Goal: Task Accomplishment & Management: Use online tool/utility

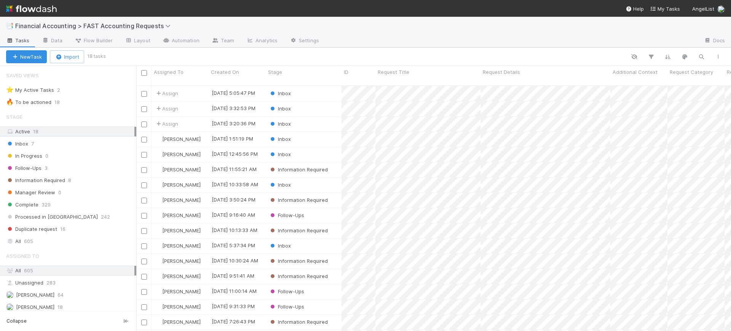
scroll to position [244, 587]
click at [101, 24] on span "Financial Accounting > FAST Accounting Requests" at bounding box center [94, 26] width 159 height 8
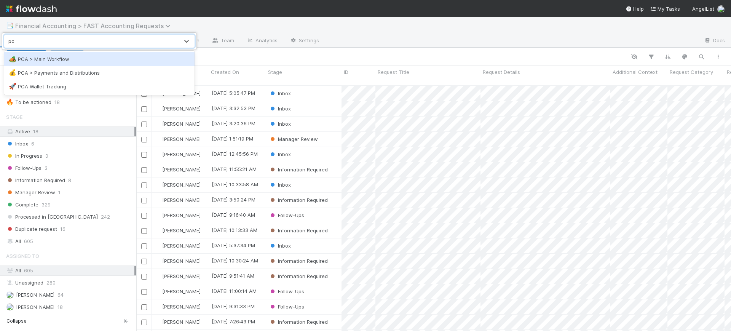
type input "pca"
click at [102, 56] on div "🏕️ PCA > Main Workflow" at bounding box center [99, 59] width 181 height 8
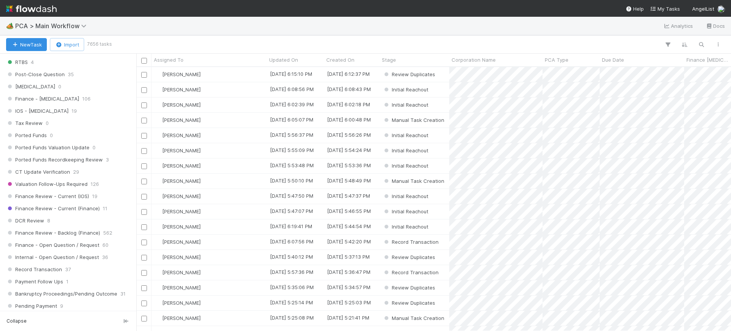
scroll to position [497, 0]
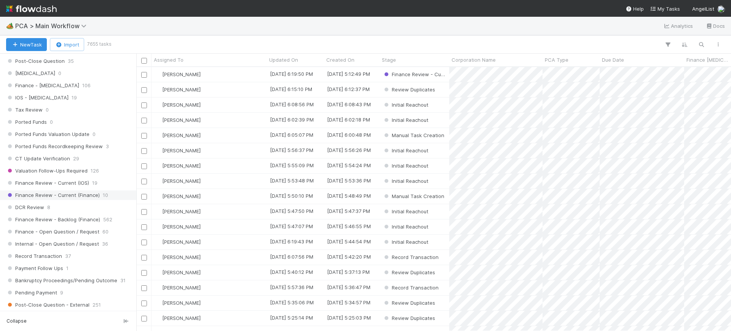
click at [79, 196] on span "Finance Review - Current (Finance)" at bounding box center [53, 195] width 94 height 10
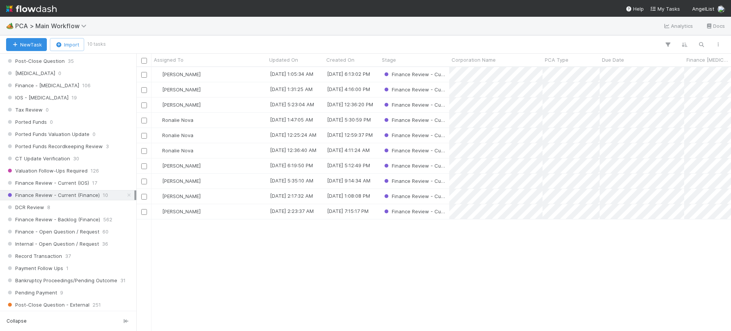
scroll to position [256, 587]
click at [145, 118] on input "checkbox" at bounding box center [144, 121] width 6 height 6
click at [143, 150] on input "checkbox" at bounding box center [144, 151] width 6 height 6
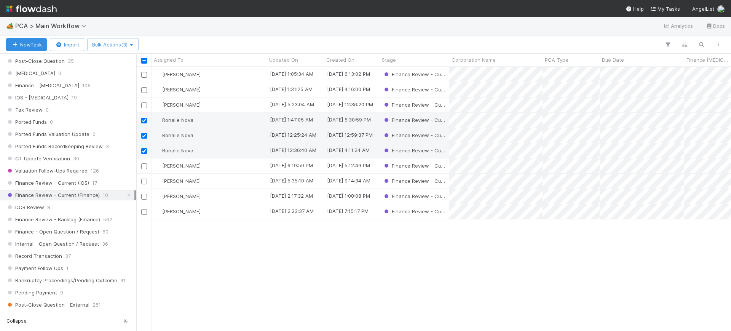
click at [143, 150] on input "checkbox" at bounding box center [144, 151] width 6 height 6
click at [127, 45] on span "Bulk Actions (3)" at bounding box center [112, 44] width 41 height 6
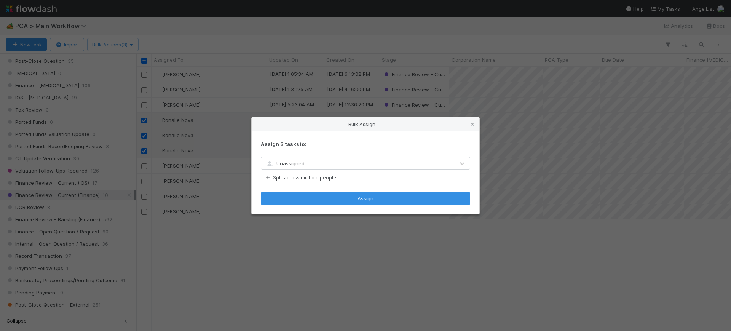
click at [307, 162] on div "Unassigned" at bounding box center [357, 163] width 193 height 12
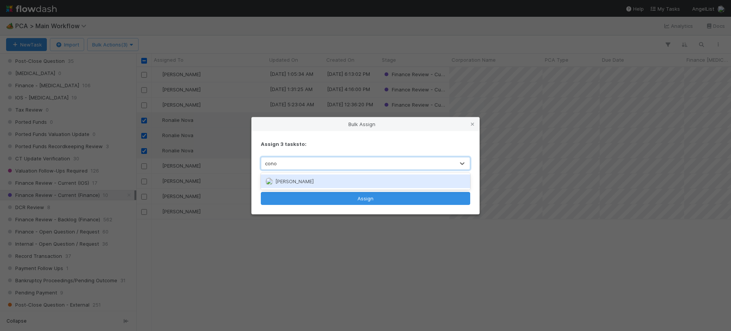
type input "conor"
click at [305, 182] on span "[PERSON_NAME]" at bounding box center [294, 181] width 38 height 6
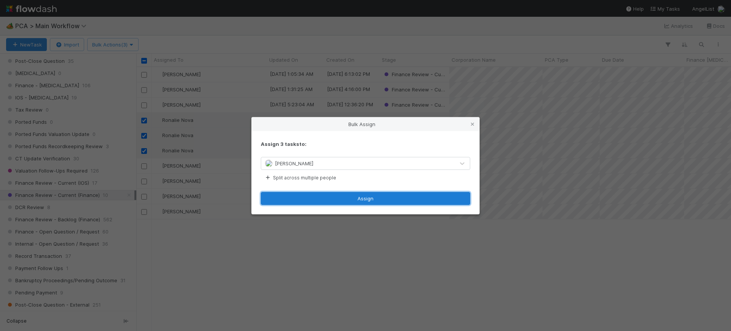
click at [309, 198] on button "Assign" at bounding box center [365, 198] width 209 height 13
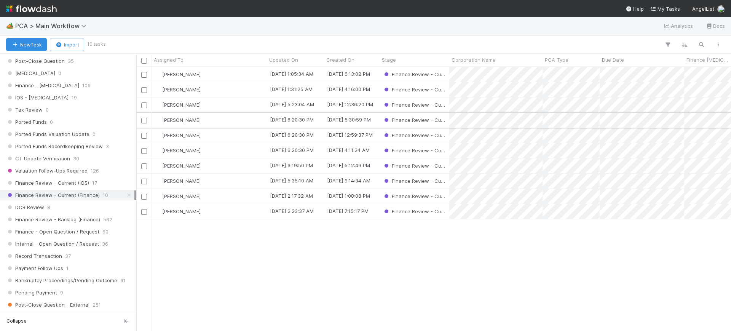
click at [224, 120] on div "[PERSON_NAME]" at bounding box center [208, 120] width 115 height 15
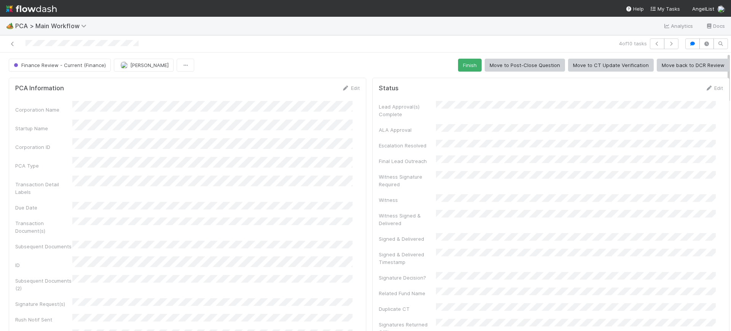
drag, startPoint x: 720, startPoint y: 67, endPoint x: 730, endPoint y: 15, distance: 53.1
click at [730, 15] on div "🏕️ PCA > Main Workflow Analytics Docs 4 of 10 tasks Finance Review - Current (F…" at bounding box center [365, 165] width 731 height 331
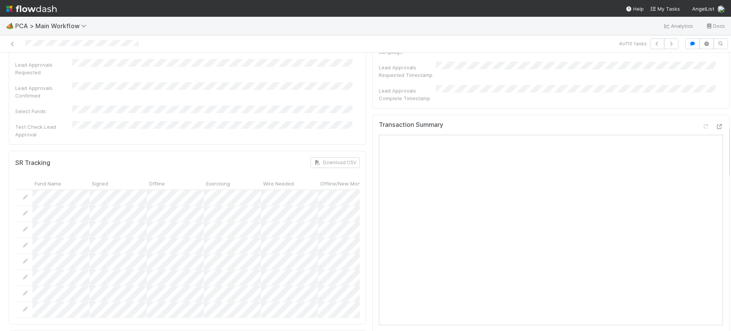
scroll to position [406, 0]
drag, startPoint x: 722, startPoint y: 77, endPoint x: 728, endPoint y: 151, distance: 74.5
click at [728, 151] on div "🏕️ PCA > Main Workflow Analytics Docs 4 of 10 tasks Finance Review - Current (F…" at bounding box center [365, 174] width 731 height 314
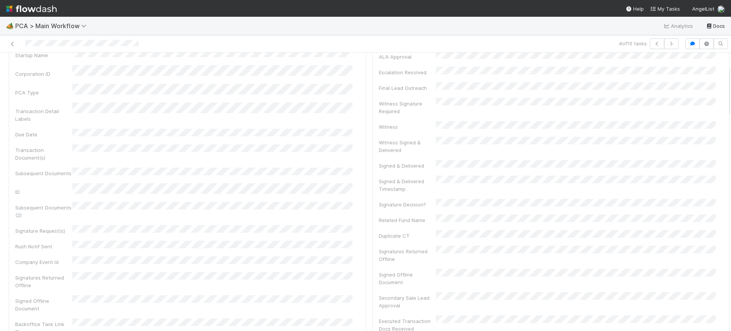
scroll to position [0, 0]
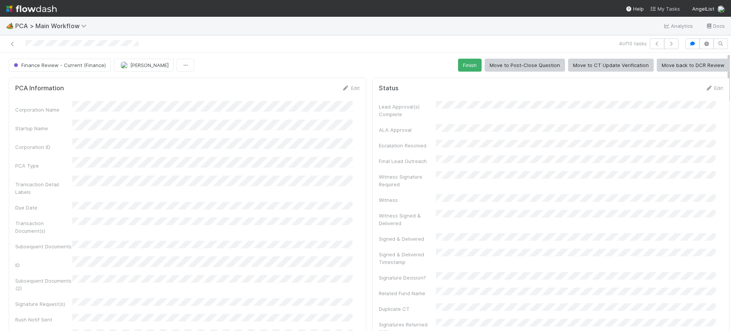
drag, startPoint x: 722, startPoint y: 140, endPoint x: 665, endPoint y: 6, distance: 146.2
click at [680, 2] on div "🏕️ PCA > Main Workflow Analytics Docs 4 of 10 tasks Finance Review - Current (F…" at bounding box center [365, 165] width 731 height 331
click at [459, 65] on button "Finish" at bounding box center [470, 65] width 24 height 13
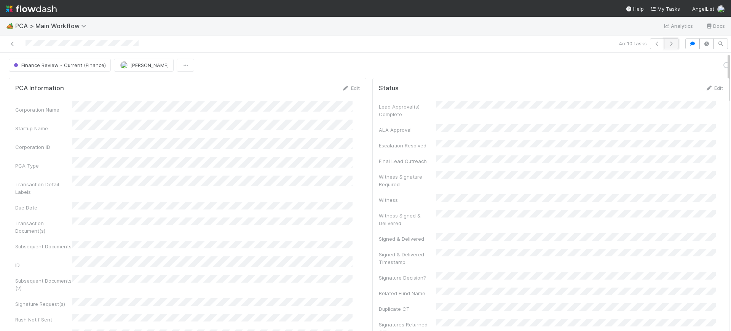
click at [667, 41] on icon "button" at bounding box center [671, 43] width 8 height 5
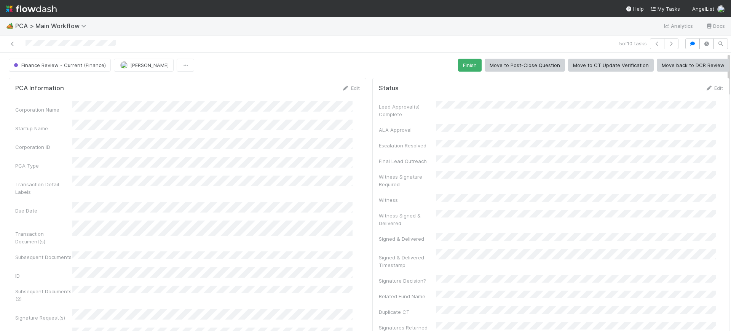
drag, startPoint x: 721, startPoint y: 66, endPoint x: 730, endPoint y: 64, distance: 9.8
click at [730, 64] on div "🏕️ PCA > Main Workflow Analytics Docs 5 of 10 tasks Finance Review - Current (F…" at bounding box center [365, 174] width 731 height 314
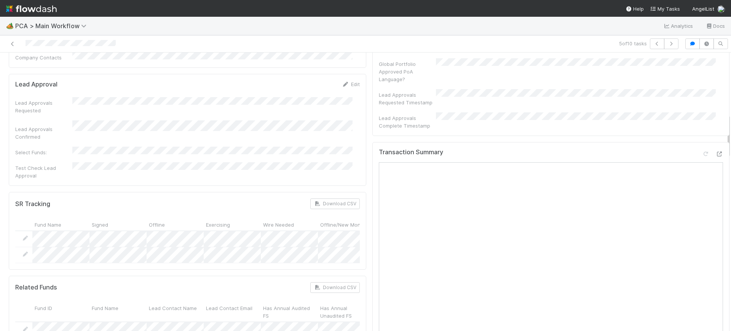
scroll to position [382, 0]
drag, startPoint x: 721, startPoint y: 73, endPoint x: 726, endPoint y: 134, distance: 61.4
click at [726, 134] on div "🏕️ PCA > Main Workflow Analytics Docs 5 of 10 tasks Finance Review - Current (F…" at bounding box center [365, 174] width 731 height 314
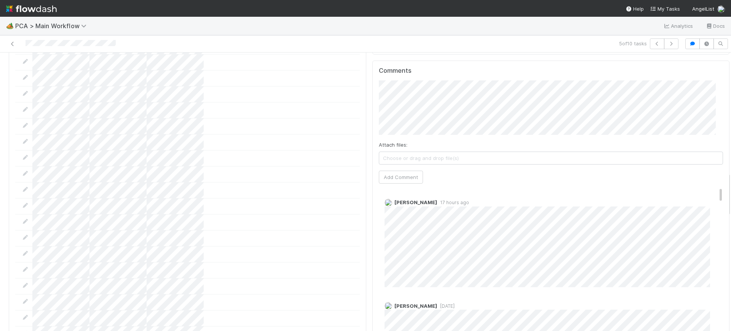
scroll to position [742, 0]
drag, startPoint x: 721, startPoint y: 121, endPoint x: 730, endPoint y: 179, distance: 58.6
click at [730, 179] on div "🏕️ PCA > Main Workflow Analytics Docs 5 of 10 tasks Finance Review - Current (F…" at bounding box center [365, 174] width 731 height 314
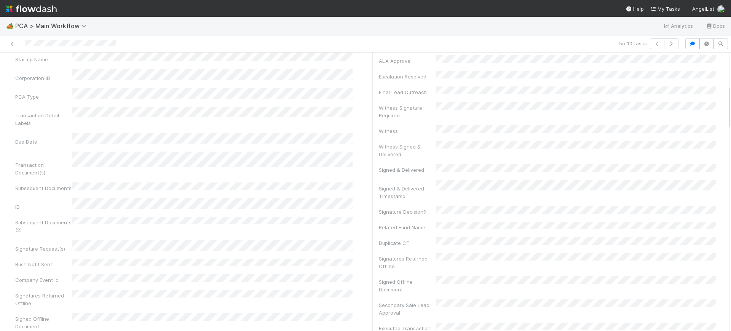
scroll to position [0, 0]
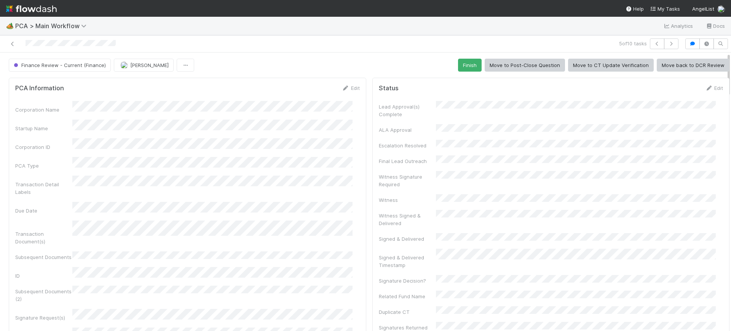
drag, startPoint x: 721, startPoint y: 189, endPoint x: 713, endPoint y: 35, distance: 154.3
click at [713, 35] on div "🏕️ PCA > Main Workflow Analytics Docs 5 of 10 tasks Finance Review - Current (F…" at bounding box center [365, 174] width 731 height 314
click at [459, 63] on button "Finish" at bounding box center [470, 65] width 24 height 13
click at [667, 41] on icon "button" at bounding box center [671, 43] width 8 height 5
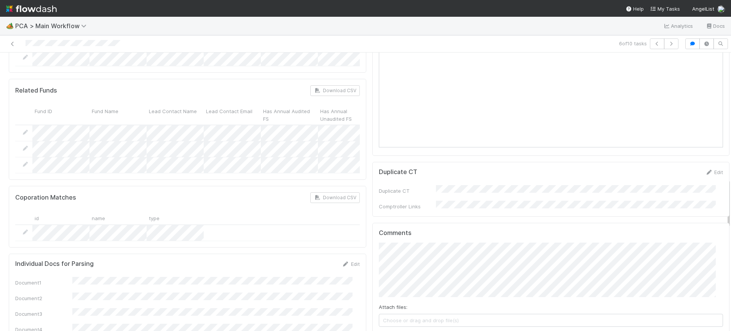
scroll to position [704, 0]
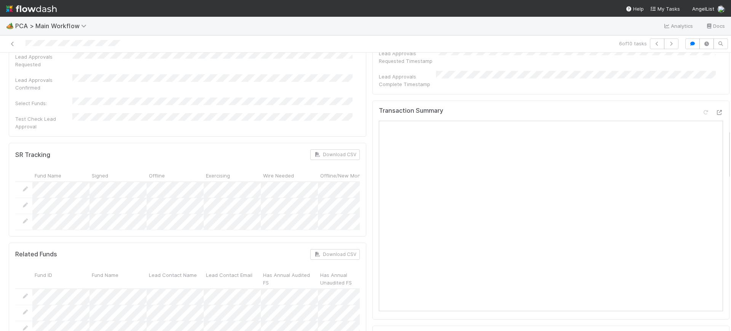
drag, startPoint x: 722, startPoint y: 60, endPoint x: 730, endPoint y: 134, distance: 74.3
click at [730, 134] on div "🏕️ PCA > Main Workflow Analytics Docs 6 of 10 tasks Finance Review - Current (F…" at bounding box center [365, 174] width 731 height 314
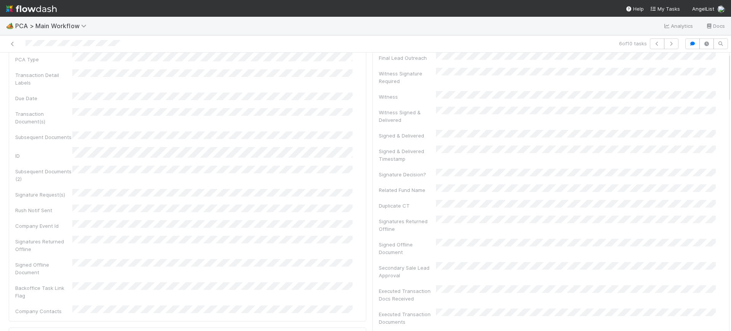
scroll to position [0, 0]
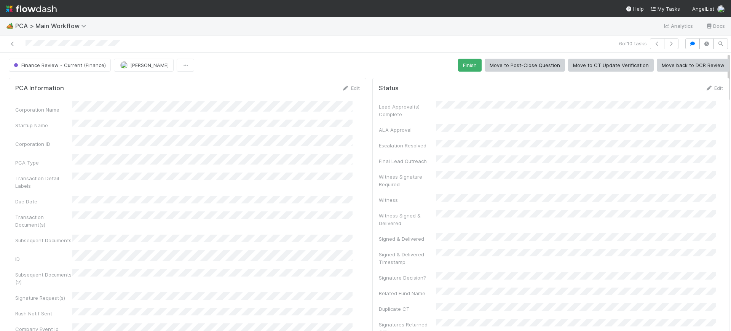
drag, startPoint x: 721, startPoint y: 142, endPoint x: 730, endPoint y: 32, distance: 110.4
click at [730, 32] on div "🏕️ PCA > Main Workflow Analytics Docs 6 of 10 tasks Finance Review - Current (F…" at bounding box center [365, 174] width 731 height 314
click at [461, 59] on button "Finish" at bounding box center [470, 65] width 24 height 13
click at [14, 41] on icon at bounding box center [13, 43] width 8 height 5
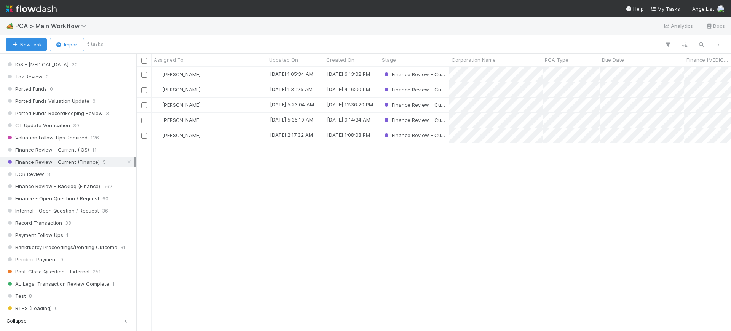
scroll to position [538, 0]
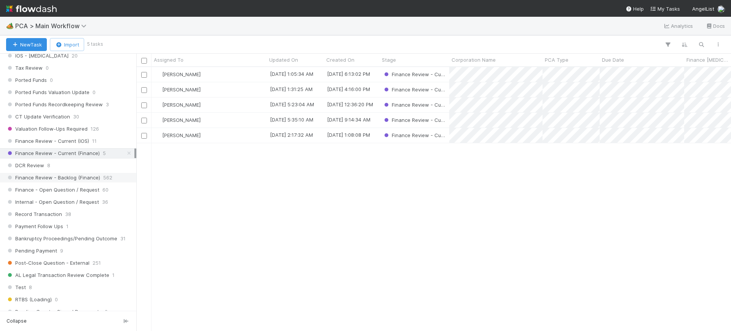
click at [97, 176] on span "Finance Review - Backlog (Finance)" at bounding box center [53, 178] width 94 height 10
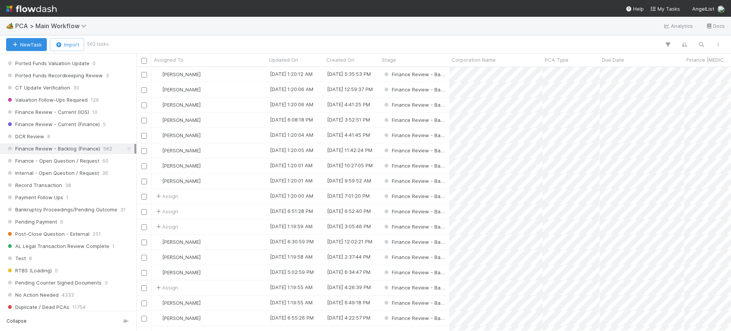
scroll to position [565, 0]
click at [96, 150] on span "Finance Review - Backlog (Finance)" at bounding box center [53, 151] width 94 height 10
click at [667, 45] on icon "button" at bounding box center [668, 44] width 8 height 7
click at [549, 63] on button "Add Filter" at bounding box center [550, 67] width 228 height 11
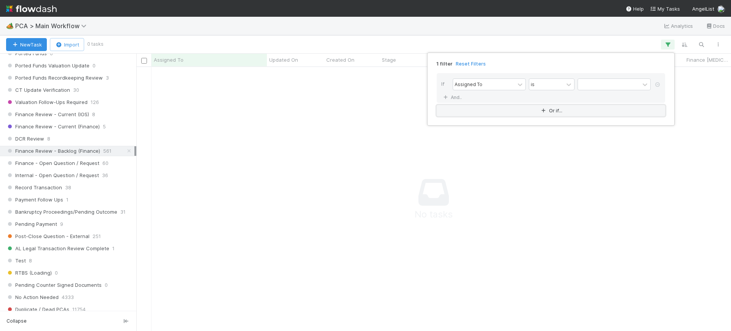
scroll to position [249, 580]
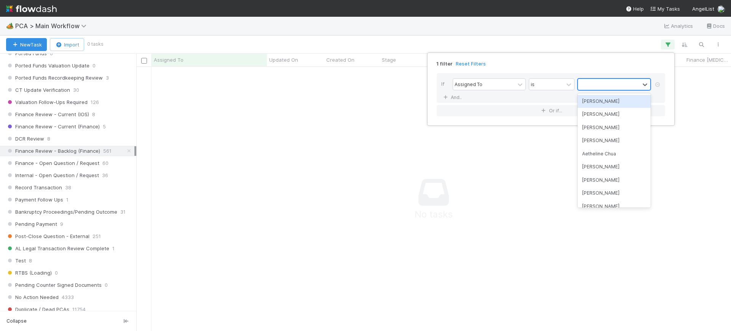
click at [605, 81] on div at bounding box center [609, 84] width 62 height 11
click at [596, 101] on div "[PERSON_NAME]" at bounding box center [613, 101] width 73 height 13
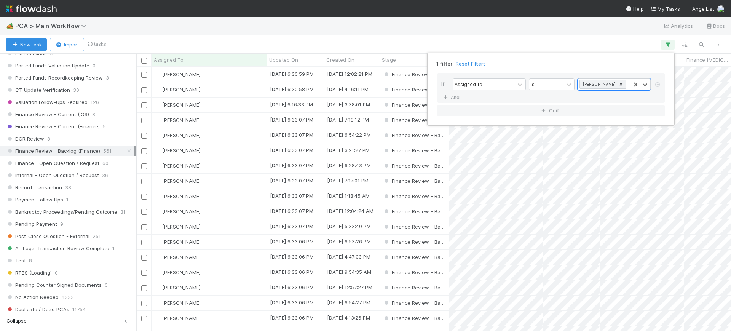
scroll to position [256, 587]
click at [387, 45] on div "1 filter Reset Filters If Assigned To is [PERSON_NAME] And.. Or if..." at bounding box center [365, 165] width 731 height 331
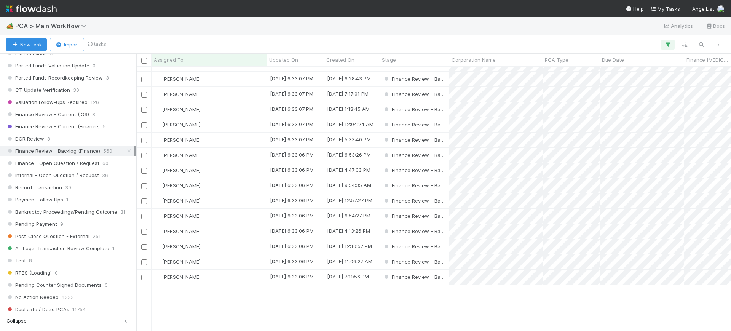
scroll to position [0, 0]
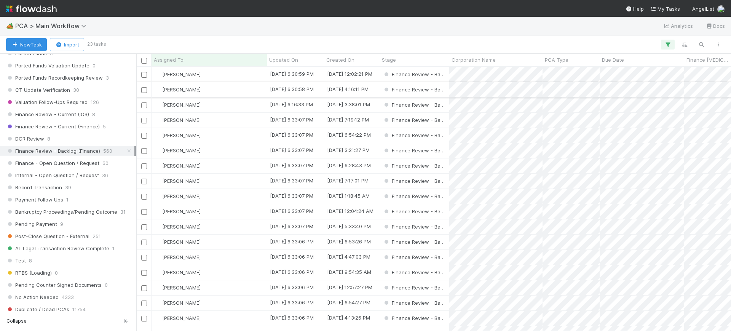
click at [321, 91] on div "[DATE] 6:30:58 PM" at bounding box center [295, 89] width 57 height 15
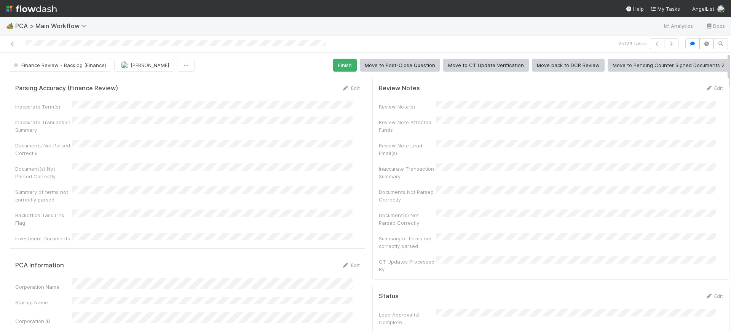
scroll to position [7, 0]
drag, startPoint x: 721, startPoint y: 56, endPoint x: 722, endPoint y: 81, distance: 25.1
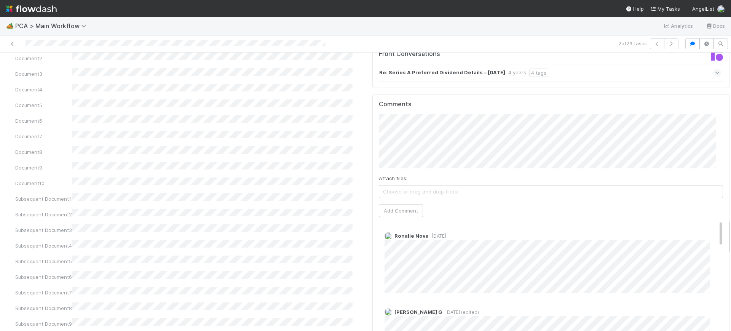
scroll to position [1304, 0]
drag, startPoint x: 721, startPoint y: 75, endPoint x: 730, endPoint y: 215, distance: 141.1
click at [730, 215] on div "🏕️ PCA > Main Workflow Analytics Docs 2 of 23 tasks Finance Review - Backlog (F…" at bounding box center [365, 174] width 731 height 314
click at [474, 38] on div "2 of 23 tasks" at bounding box center [513, 43] width 338 height 11
click at [653, 41] on icon "button" at bounding box center [657, 43] width 8 height 5
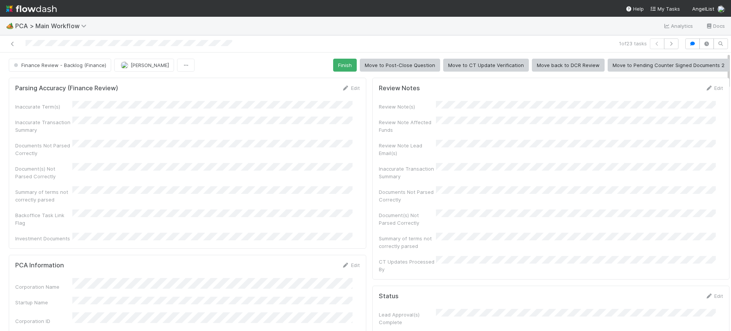
scroll to position [0, 2]
drag, startPoint x: 720, startPoint y: 58, endPoint x: 721, endPoint y: 76, distance: 18.3
click at [721, 76] on div "Finance Review - Backlog (Finance) [PERSON_NAME] Finish Move to Post-Close Ques…" at bounding box center [365, 192] width 731 height 278
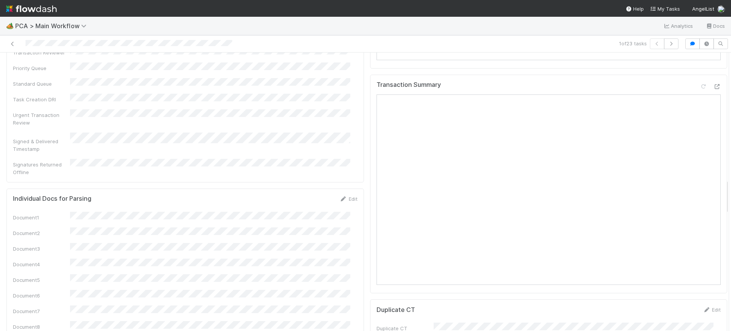
scroll to position [984, 0]
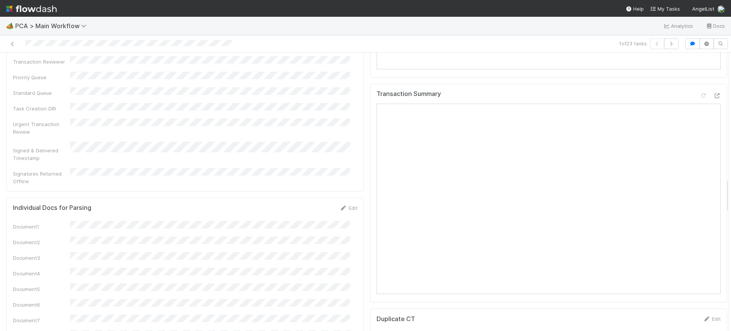
drag, startPoint x: 718, startPoint y: 67, endPoint x: 730, endPoint y: 193, distance: 125.8
click at [730, 193] on div "🏕️ PCA > Main Workflow Analytics Docs 1 of 23 tasks Finance Review - Backlog (F…" at bounding box center [365, 174] width 731 height 314
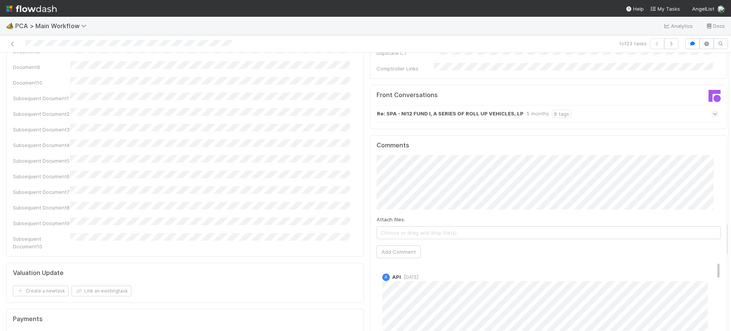
scroll to position [1230, 0]
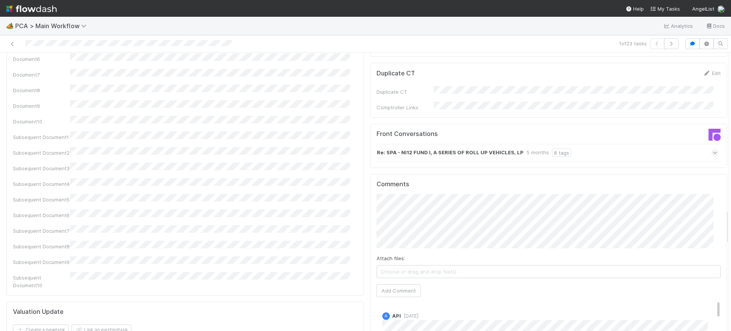
drag, startPoint x: 718, startPoint y: 193, endPoint x: 730, endPoint y: 225, distance: 33.4
click at [730, 225] on div "🏕️ PCA > Main Workflow Analytics Docs 1 of 23 tasks Finance Review - Backlog (F…" at bounding box center [365, 174] width 731 height 314
click at [701, 185] on div "Comments Attach files: Choose or drag and drop file(s) Add Comment A API [DATE]…" at bounding box center [548, 316] width 344 height 272
drag, startPoint x: 718, startPoint y: 227, endPoint x: 724, endPoint y: 136, distance: 91.2
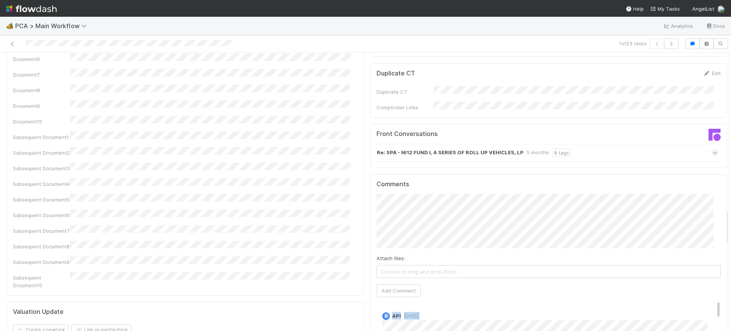
click at [724, 117] on div "🏕️ PCA > Main Workflow Analytics Docs 1 of 23 tasks Finance Review - Backlog (F…" at bounding box center [365, 174] width 731 height 314
click at [728, 143] on div at bounding box center [728, 192] width 0 height 278
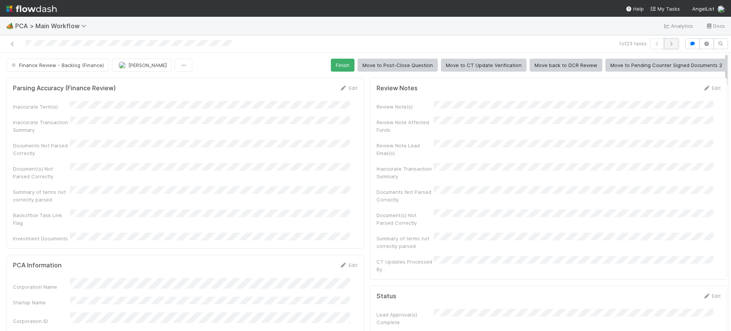
click at [664, 40] on button "button" at bounding box center [671, 43] width 14 height 11
drag, startPoint x: 721, startPoint y: 60, endPoint x: 691, endPoint y: 27, distance: 44.4
click at [700, 27] on div "🏕️ PCA > Main Workflow Analytics Docs 3 of 23 tasks Finance Review - Backlog (F…" at bounding box center [365, 174] width 731 height 314
click at [668, 40] on button "button" at bounding box center [671, 43] width 14 height 11
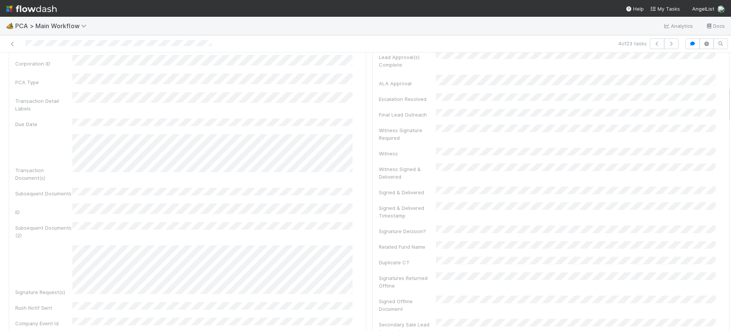
scroll to position [243, 0]
drag, startPoint x: 722, startPoint y: 65, endPoint x: 730, endPoint y: 98, distance: 33.9
click at [730, 98] on div "🏕️ PCA > Main Workflow Analytics Docs 4 of 23 tasks Finance Review - Backlog (F…" at bounding box center [365, 174] width 731 height 314
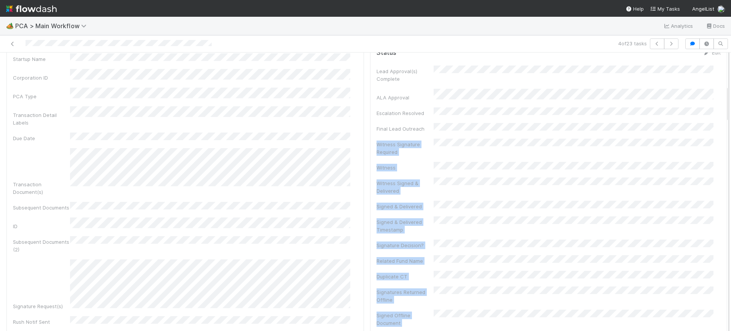
drag, startPoint x: 720, startPoint y: 104, endPoint x: 723, endPoint y: 158, distance: 53.7
click at [723, 158] on div "Finance Review - Backlog (Finance) [PERSON_NAME] Finish Move to Post-Close Ques…" at bounding box center [365, 192] width 731 height 278
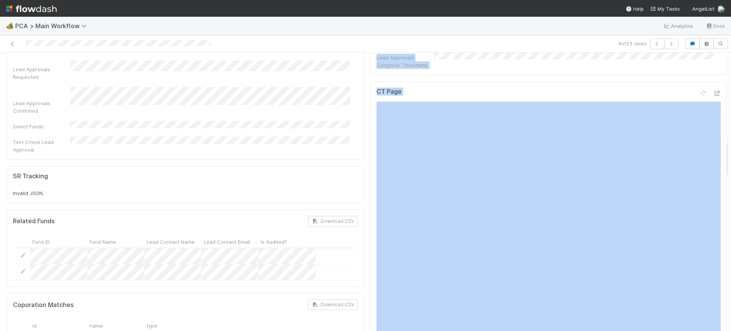
scroll to position [650, 0]
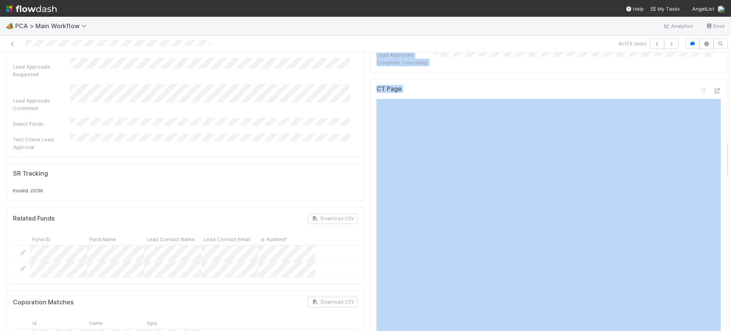
drag, startPoint x: 719, startPoint y: 97, endPoint x: 728, endPoint y: 164, distance: 67.6
click at [728, 164] on div "🏕️ PCA > Main Workflow Analytics Docs 4 of 23 tasks Finance Review - Backlog (F…" at bounding box center [365, 174] width 731 height 314
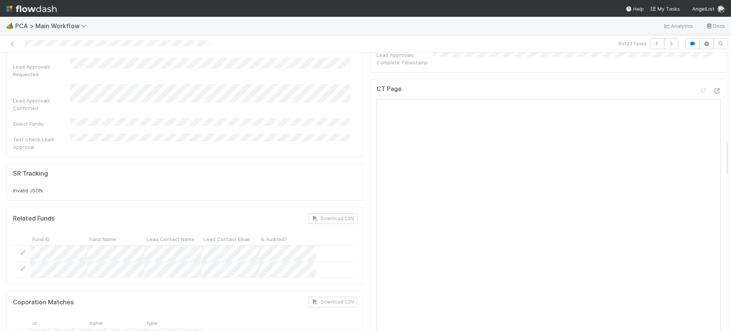
click at [370, 137] on div "CT Page" at bounding box center [548, 245] width 357 height 333
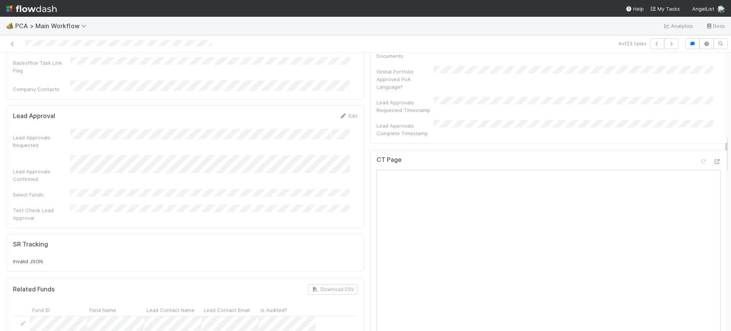
scroll to position [574, 0]
click at [370, 155] on div "CT Page" at bounding box center [548, 321] width 357 height 333
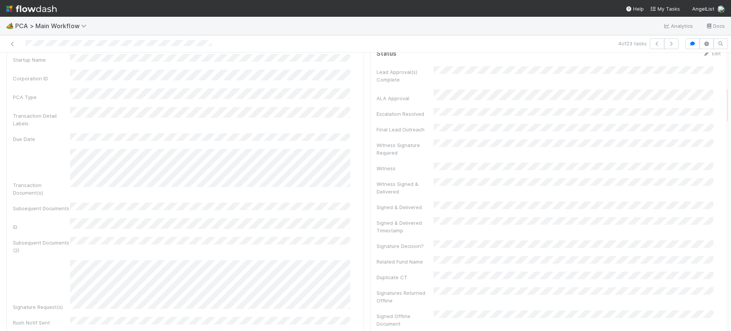
scroll to position [232, 0]
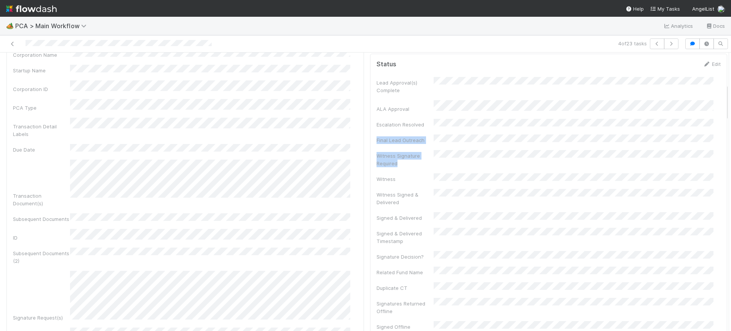
drag, startPoint x: 717, startPoint y: 97, endPoint x: 718, endPoint y: 130, distance: 33.1
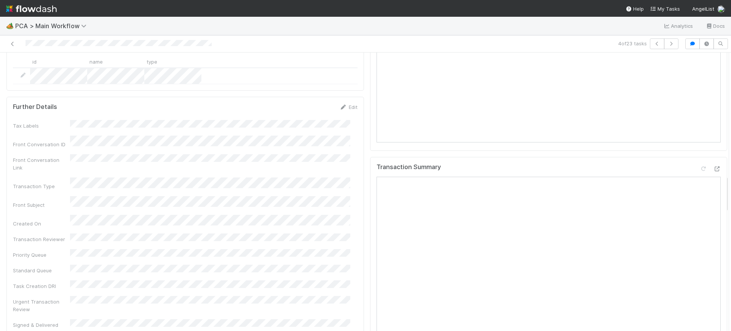
scroll to position [914, 0]
drag, startPoint x: 718, startPoint y: 138, endPoint x: 713, endPoint y: 193, distance: 55.1
click at [713, 193] on div "Parsing Accuracy (Finance Review) Edit Inaccurate Term(s) Inaccurate Transactio…" at bounding box center [367, 225] width 738 height 2131
click at [667, 43] on icon "button" at bounding box center [671, 43] width 8 height 5
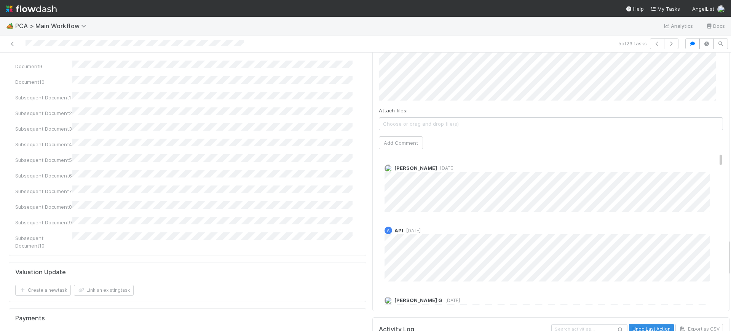
scroll to position [1407, 0]
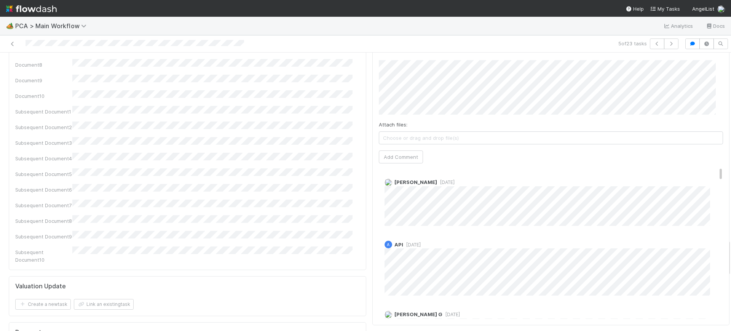
drag, startPoint x: 720, startPoint y: 61, endPoint x: 724, endPoint y: 246, distance: 185.4
click at [724, 246] on div "🏕️ PCA > Main Workflow Analytics Docs 5 of 23 tasks Finance Review - Backlog (F…" at bounding box center [365, 174] width 731 height 314
drag, startPoint x: 706, startPoint y: 121, endPoint x: 710, endPoint y: 117, distance: 5.7
click at [710, 117] on div "Comments Attach files: Choose or drag and drop file(s) Add Comment [PERSON_NAME…" at bounding box center [550, 185] width 357 height 285
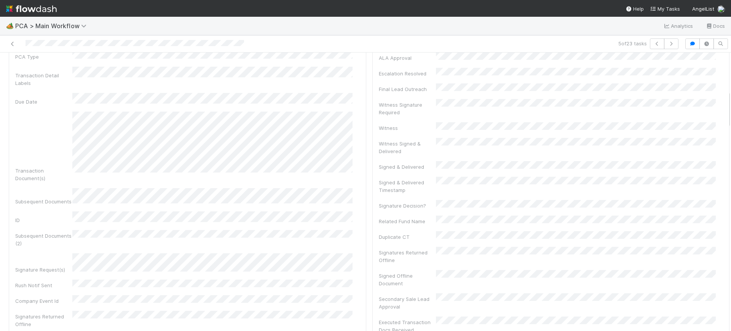
scroll to position [268, 0]
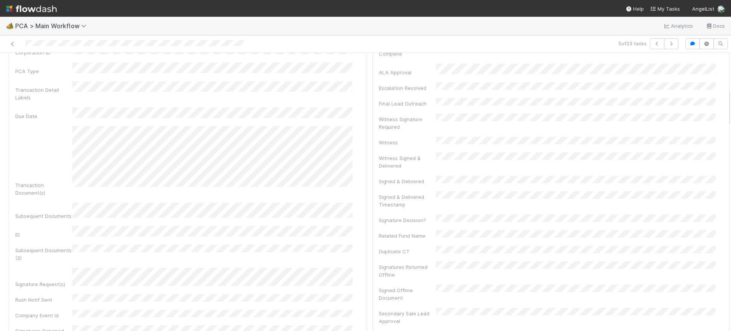
drag, startPoint x: 721, startPoint y: 253, endPoint x: 730, endPoint y: 104, distance: 149.8
click at [730, 104] on div "🏕️ PCA > Main Workflow Analytics Docs 5 of 23 tasks Finance Review - Backlog (F…" at bounding box center [365, 174] width 731 height 314
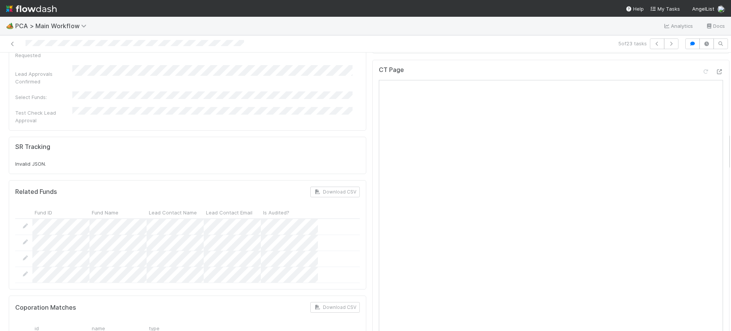
scroll to position [689, 0]
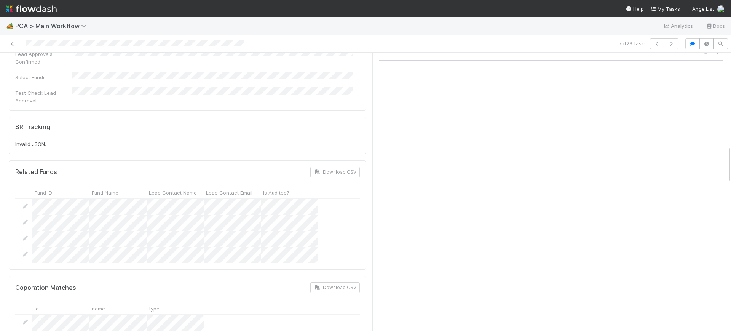
drag, startPoint x: 721, startPoint y: 102, endPoint x: 719, endPoint y: 159, distance: 56.7
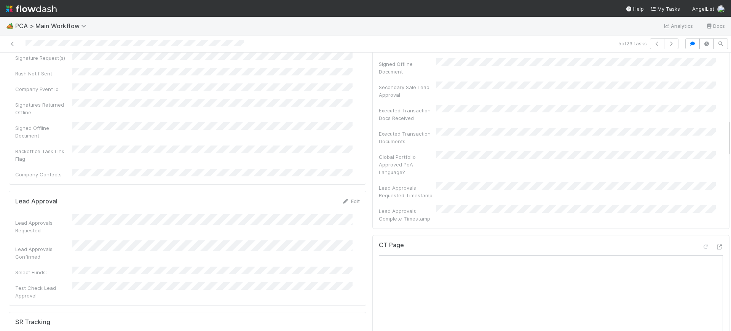
scroll to position [0, 0]
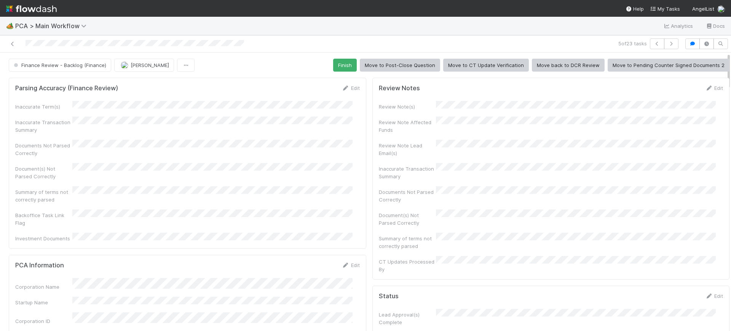
drag, startPoint x: 721, startPoint y: 161, endPoint x: 521, endPoint y: 35, distance: 236.3
click at [718, 17] on div "🏕️ PCA > Main Workflow Analytics Docs 5 of 23 tasks Finance Review - Backlog (F…" at bounding box center [365, 174] width 731 height 314
click at [335, 62] on button "Finish" at bounding box center [345, 65] width 24 height 13
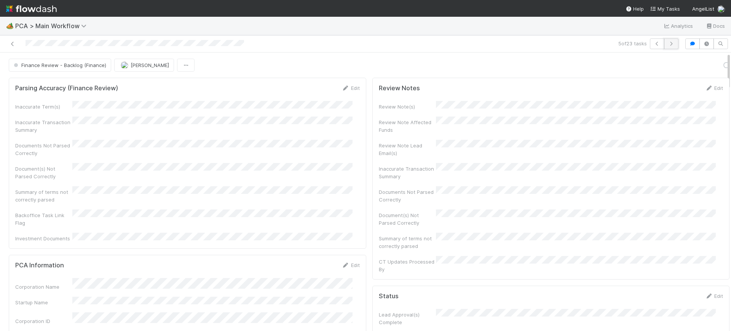
click at [667, 44] on icon "button" at bounding box center [671, 43] width 8 height 5
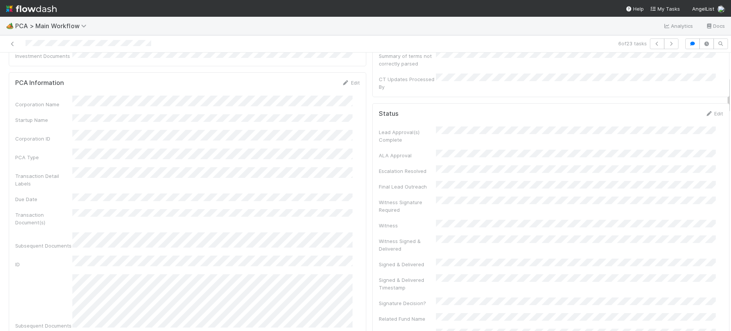
scroll to position [191, 0]
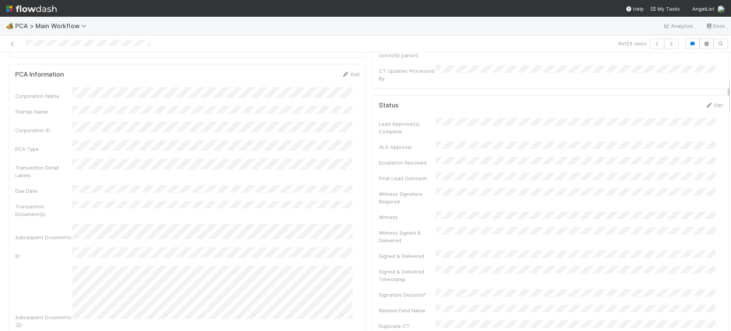
drag, startPoint x: 721, startPoint y: 71, endPoint x: 729, endPoint y: 97, distance: 26.8
click at [729, 97] on div "🏕️ PCA > Main Workflow Analytics Docs 6 of 23 tasks Finance Review - Backlog (F…" at bounding box center [365, 174] width 731 height 314
drag, startPoint x: 720, startPoint y: 88, endPoint x: 720, endPoint y: 79, distance: 9.5
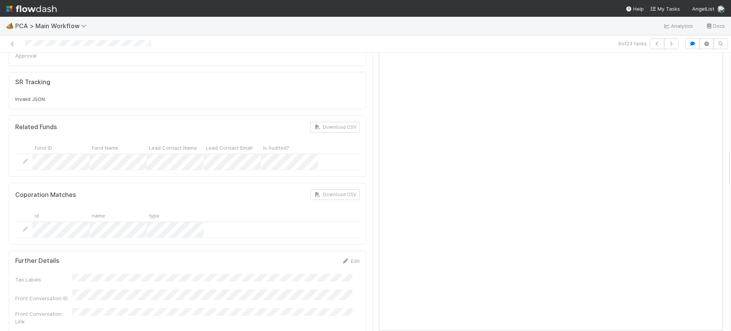
scroll to position [723, 0]
drag, startPoint x: 722, startPoint y: 93, endPoint x: 723, endPoint y: 164, distance: 71.2
click at [723, 164] on div "Finance Review - Backlog (Finance) [PERSON_NAME] Finish Move to Post-Close Ques…" at bounding box center [365, 192] width 731 height 278
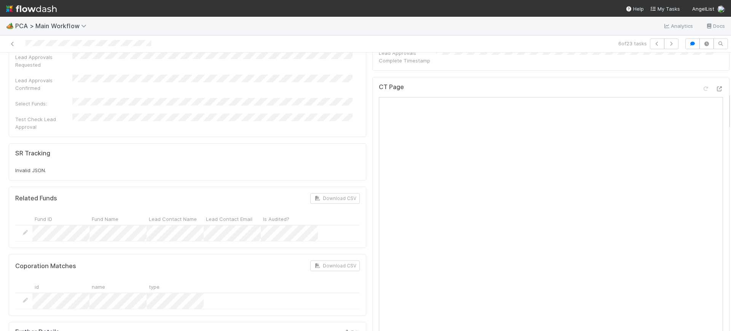
scroll to position [0, 0]
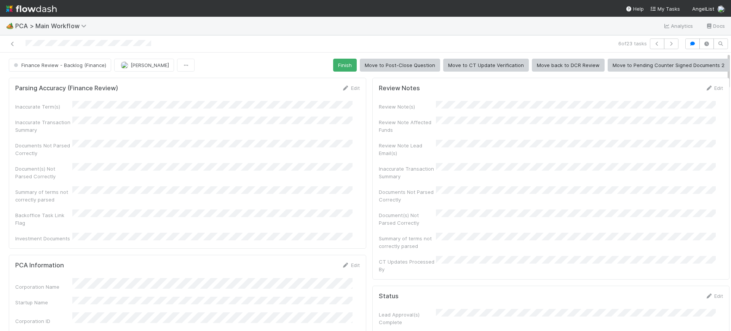
drag, startPoint x: 722, startPoint y: 173, endPoint x: 726, endPoint y: 32, distance: 141.3
click at [726, 32] on div "🏕️ PCA > Main Workflow Analytics Docs 6 of 23 tasks Finance Review - Backlog (F…" at bounding box center [365, 174] width 731 height 314
click at [343, 65] on button "Finish" at bounding box center [345, 65] width 24 height 13
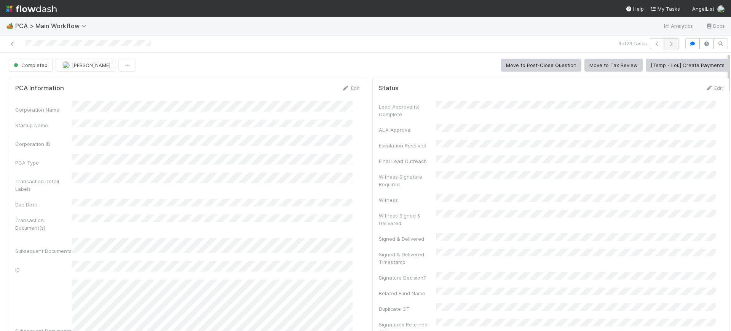
click at [664, 40] on button "button" at bounding box center [671, 43] width 14 height 11
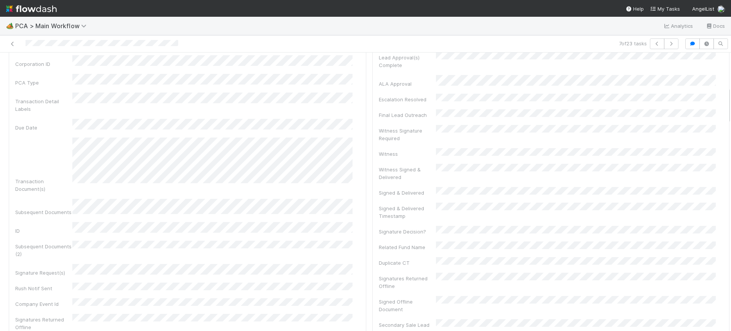
scroll to position [254, 0]
drag, startPoint x: 721, startPoint y: 75, endPoint x: 730, endPoint y: 105, distance: 31.5
click at [730, 105] on div "🏕️ PCA > Main Workflow Analytics Docs 7 of 23 tasks Finance Review - Backlog (F…" at bounding box center [365, 174] width 731 height 314
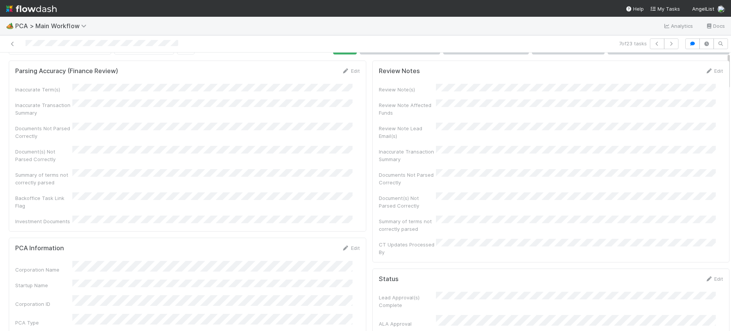
scroll to position [0, 0]
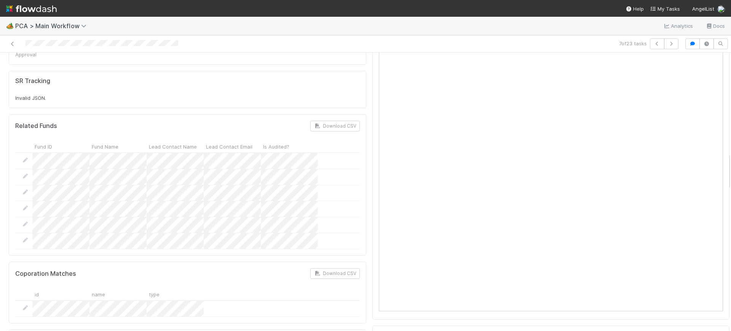
drag, startPoint x: 721, startPoint y: 110, endPoint x: 720, endPoint y: 174, distance: 64.3
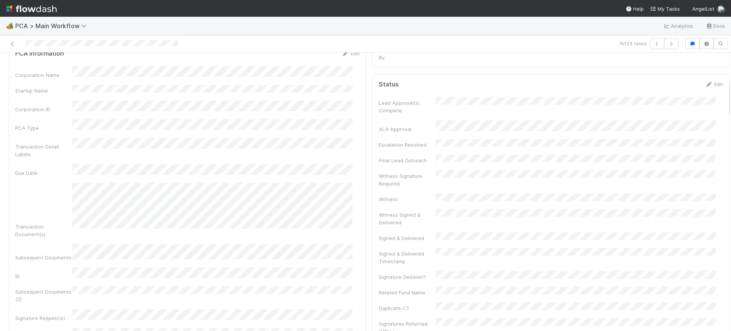
scroll to position [206, 0]
drag, startPoint x: 722, startPoint y: 167, endPoint x: 730, endPoint y: 96, distance: 71.3
click at [730, 96] on div "🏕️ PCA > Main Workflow Analytics Docs 7 of 23 tasks Finance Review - Backlog (F…" at bounding box center [365, 174] width 731 height 314
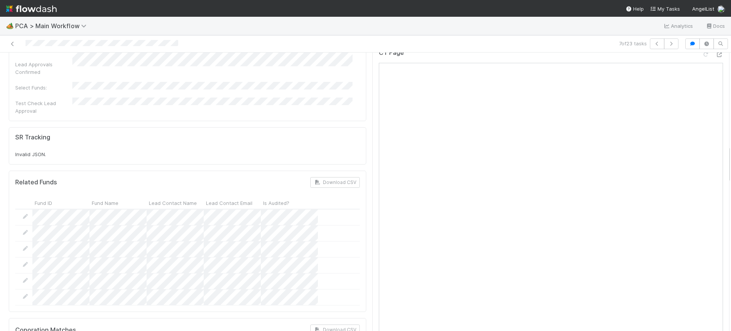
scroll to position [683, 0]
drag, startPoint x: 720, startPoint y: 102, endPoint x: 721, endPoint y: 166, distance: 63.9
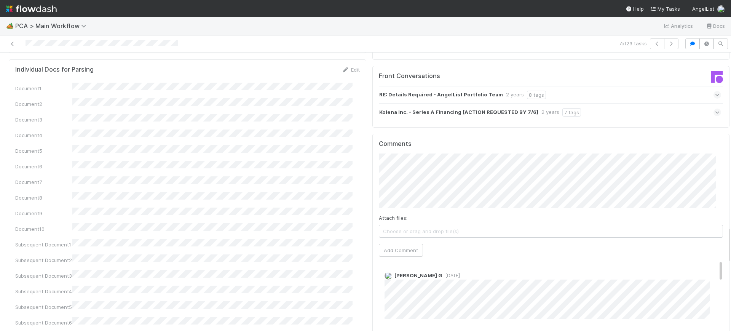
scroll to position [1291, 0]
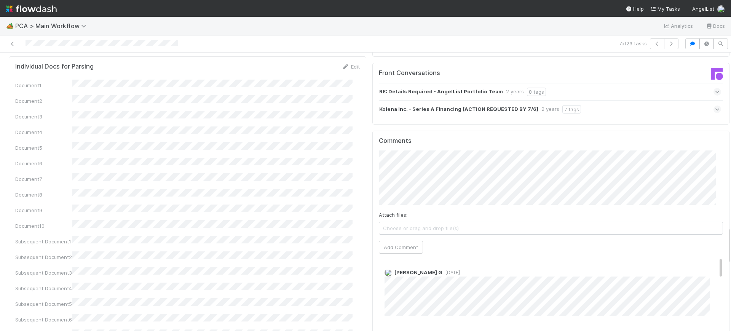
drag, startPoint x: 722, startPoint y: 151, endPoint x: 656, endPoint y: 194, distance: 78.2
click at [723, 233] on div "Finance Review - Backlog (Finance) [PERSON_NAME] Finish Move to Post-Close Ques…" at bounding box center [365, 192] width 731 height 278
click at [535, 222] on span "Choose or drag and drop file(s)" at bounding box center [551, 228] width 344 height 12
click at [393, 241] on button "Add Comment" at bounding box center [401, 247] width 44 height 13
drag, startPoint x: 706, startPoint y: 206, endPoint x: 706, endPoint y: 190, distance: 16.7
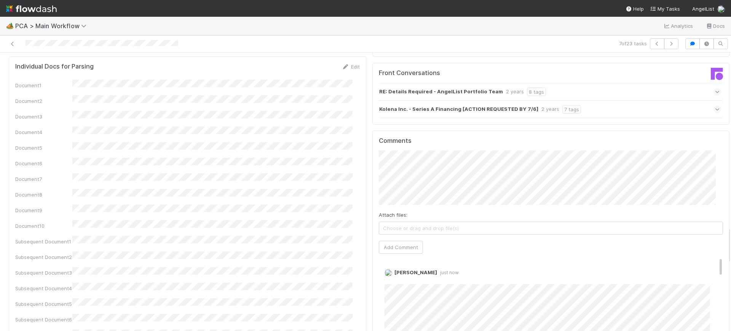
click at [706, 190] on div "Comments Attach files: Choose or drag and drop file(s) Add Comment [PERSON_NAME…" at bounding box center [551, 273] width 344 height 272
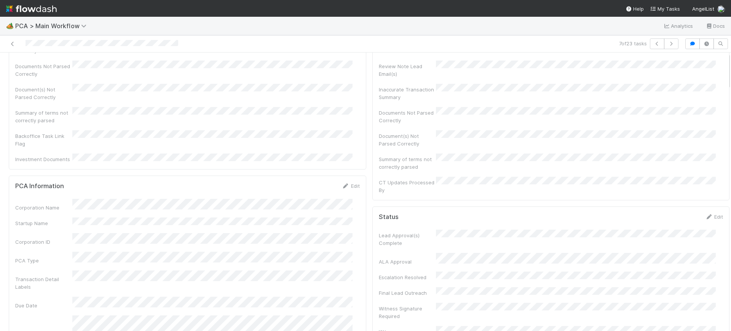
scroll to position [0, 0]
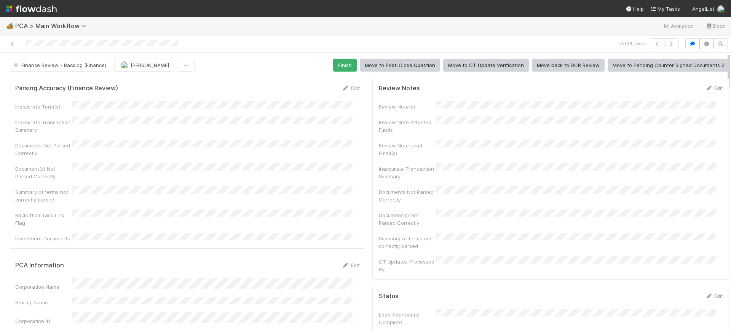
drag, startPoint x: 720, startPoint y: 235, endPoint x: 725, endPoint y: 47, distance: 188.0
click at [725, 47] on div "🏕️ PCA > Main Workflow Analytics Docs 7 of 23 tasks Finance Review - Backlog (F…" at bounding box center [365, 174] width 731 height 314
click at [137, 60] on button "[PERSON_NAME]" at bounding box center [144, 65] width 60 height 13
click at [78, 68] on div at bounding box center [365, 165] width 731 height 331
click at [78, 68] on span "Finance Review - Backlog (Finance)" at bounding box center [59, 65] width 94 height 6
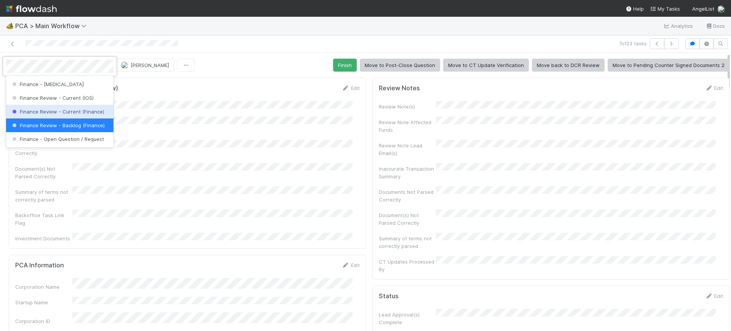
click at [49, 108] on span "Finance Review - Current (Finance)" at bounding box center [58, 111] width 94 height 6
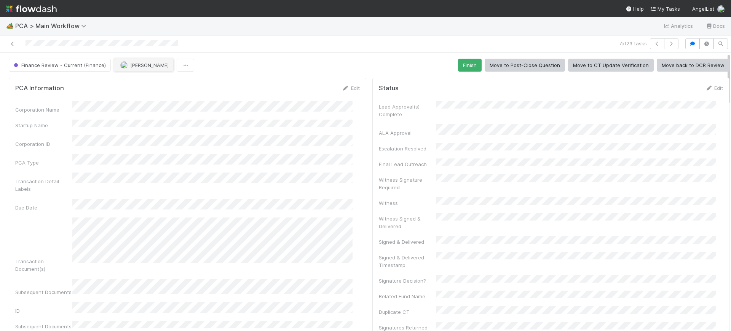
click at [154, 62] on span "[PERSON_NAME]" at bounding box center [149, 65] width 38 height 6
click at [147, 83] on span "Ronalie Nova" at bounding box center [138, 84] width 31 height 6
click at [667, 45] on icon "button" at bounding box center [671, 43] width 8 height 5
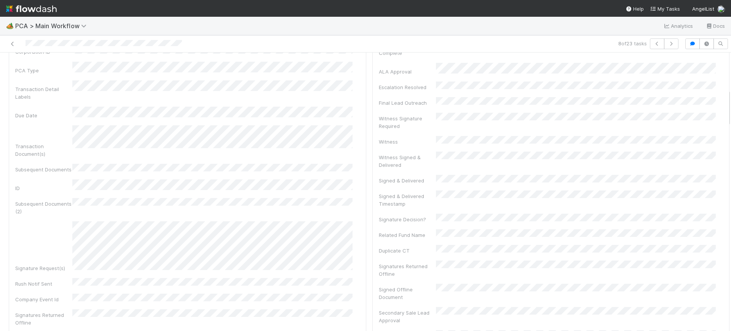
scroll to position [266, 0]
drag, startPoint x: 721, startPoint y: 62, endPoint x: 730, endPoint y: 99, distance: 37.3
click at [730, 99] on div "🏕️ PCA > Main Workflow Analytics Docs 8 of 23 tasks Finance Review - Backlog (F…" at bounding box center [365, 174] width 731 height 314
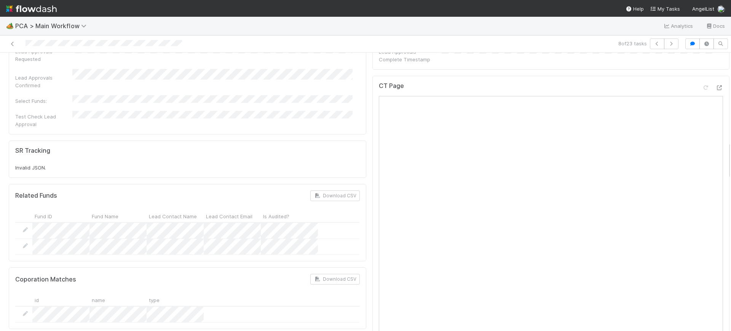
scroll to position [656, 0]
drag, startPoint x: 720, startPoint y: 104, endPoint x: 718, endPoint y: 156, distance: 52.9
drag, startPoint x: 719, startPoint y: 155, endPoint x: 719, endPoint y: 146, distance: 9.5
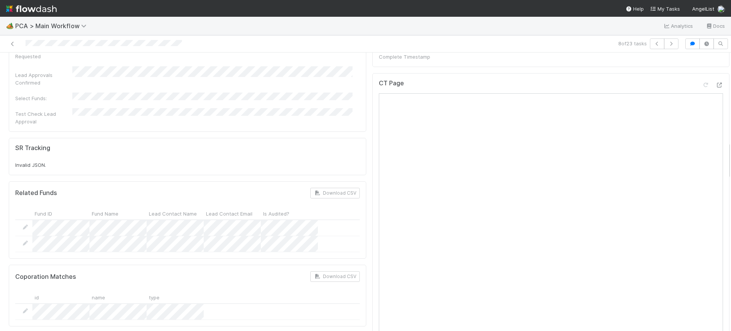
click at [730, 150] on div at bounding box center [731, 192] width 0 height 278
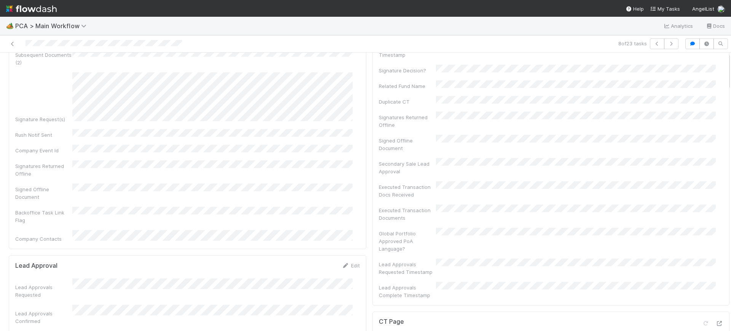
scroll to position [0, 0]
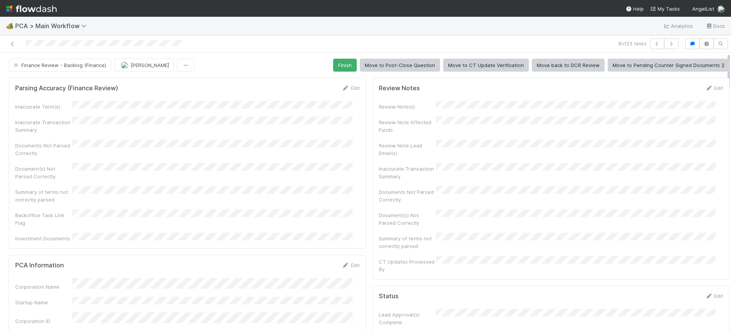
drag, startPoint x: 721, startPoint y: 150, endPoint x: 650, endPoint y: 27, distance: 142.3
click at [717, 21] on div "🏕️ PCA > Main Workflow Analytics Docs 8 of 23 tasks Finance Review - Backlog (F…" at bounding box center [365, 174] width 731 height 314
click at [338, 68] on button "Finish" at bounding box center [345, 65] width 24 height 13
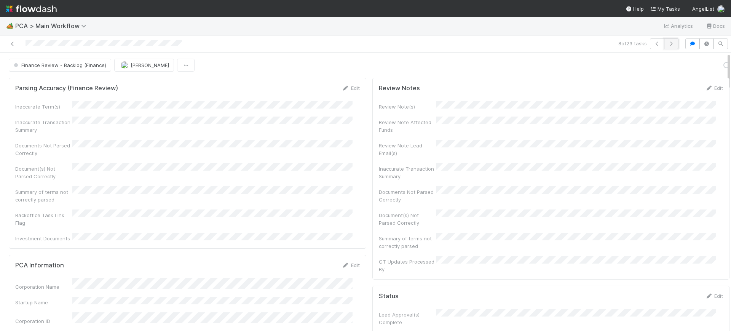
click at [667, 43] on icon "button" at bounding box center [671, 43] width 8 height 5
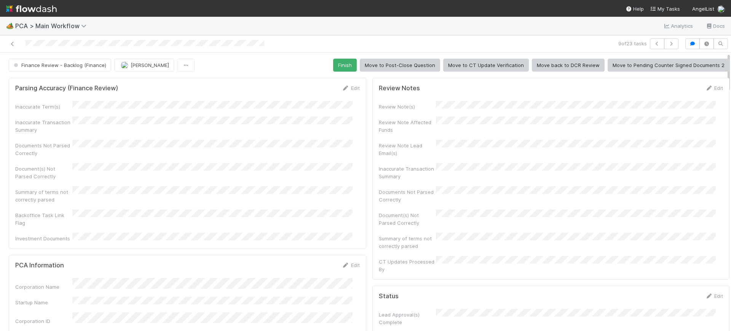
drag, startPoint x: 722, startPoint y: 70, endPoint x: 722, endPoint y: 76, distance: 5.7
click at [730, 76] on div at bounding box center [731, 192] width 0 height 278
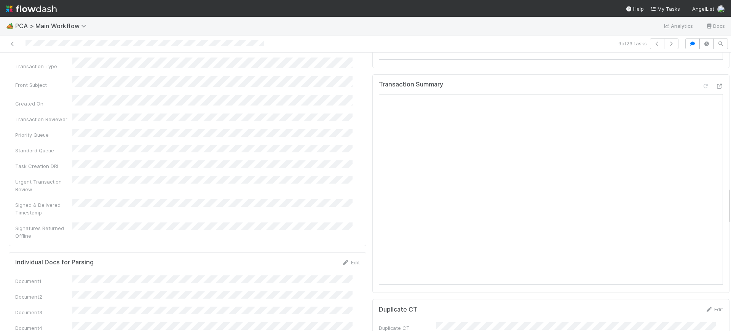
scroll to position [997, 0]
drag, startPoint x: 722, startPoint y: 75, endPoint x: 729, endPoint y: 209, distance: 134.5
click at [729, 209] on div "🏕️ PCA > Main Workflow Analytics Docs 9 of 23 tasks Finance Review - Backlog (F…" at bounding box center [365, 174] width 731 height 314
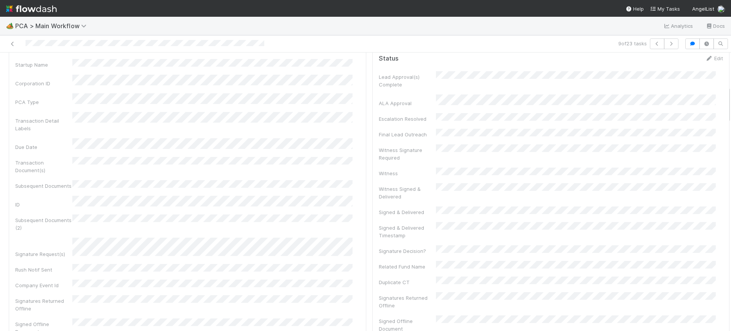
scroll to position [234, 0]
drag, startPoint x: 722, startPoint y: 199, endPoint x: 730, endPoint y: 96, distance: 103.1
click at [730, 96] on div "🏕️ PCA > Main Workflow Analytics Docs 9 of 23 tasks Finance Review - Backlog (F…" at bounding box center [365, 174] width 731 height 314
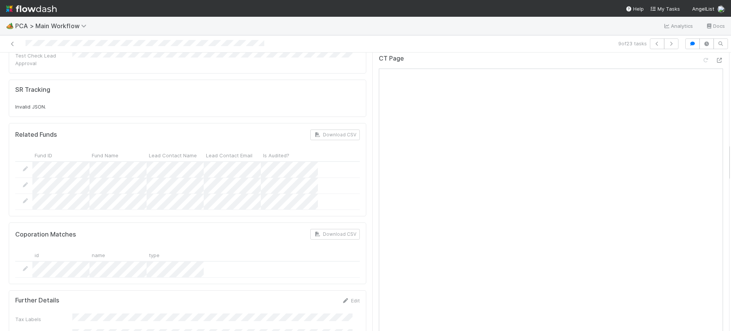
scroll to position [647, 0]
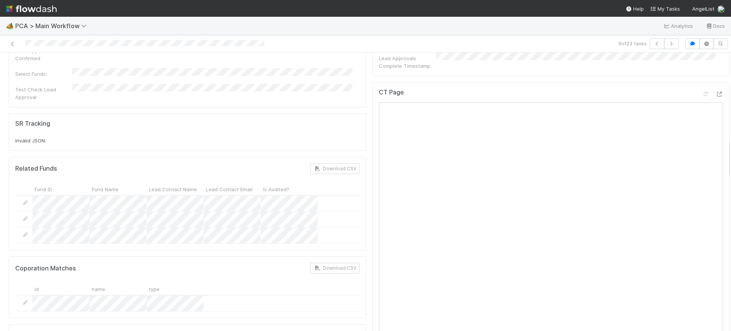
drag, startPoint x: 721, startPoint y: 100, endPoint x: 713, endPoint y: 156, distance: 56.1
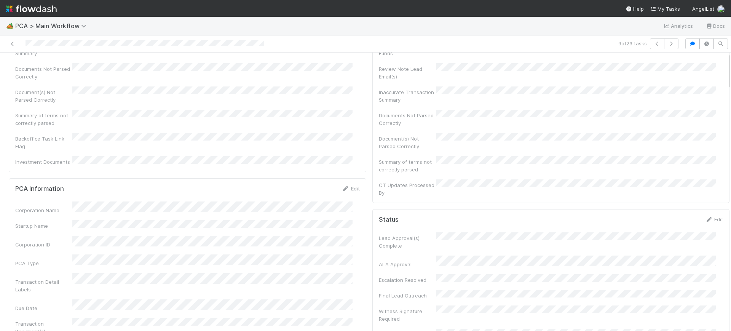
scroll to position [0, 0]
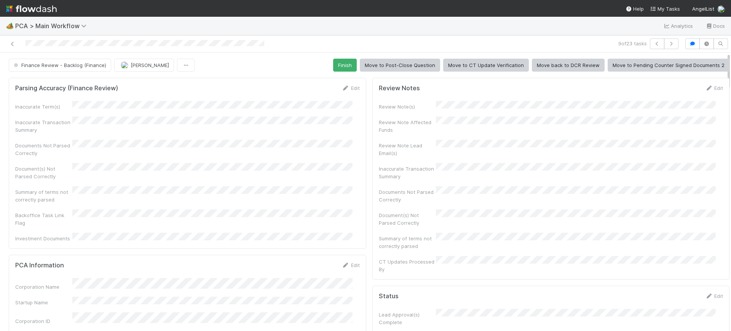
drag, startPoint x: 720, startPoint y: 159, endPoint x: 580, endPoint y: 30, distance: 190.7
click at [706, 30] on div "🏕️ PCA > Main Workflow Analytics Docs 9 of 23 tasks Finance Review - Backlog (F…" at bounding box center [365, 174] width 731 height 314
click at [336, 65] on button "Finish" at bounding box center [345, 65] width 24 height 13
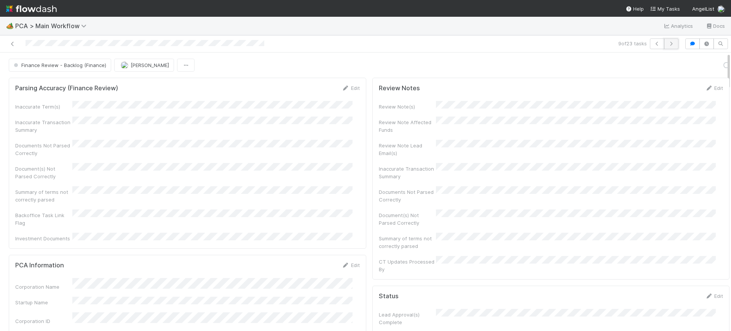
click at [666, 39] on button "button" at bounding box center [671, 43] width 14 height 11
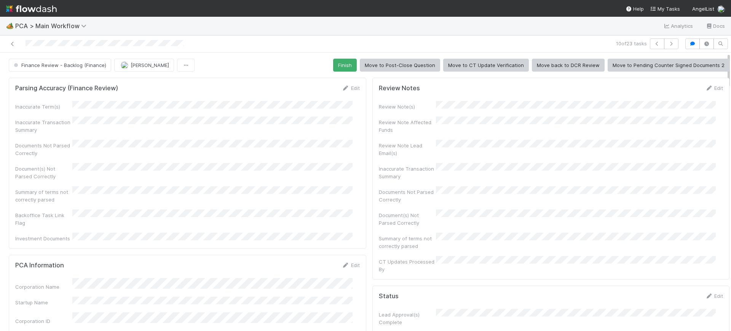
drag, startPoint x: 721, startPoint y: 67, endPoint x: 725, endPoint y: 35, distance: 31.9
click at [725, 35] on div "🏕️ PCA > Main Workflow Analytics Docs 10 of 23 tasks Finance Review - Backlog (…" at bounding box center [365, 174] width 731 height 314
click at [664, 40] on button "button" at bounding box center [671, 43] width 14 height 11
click at [730, 57] on div at bounding box center [731, 192] width 0 height 278
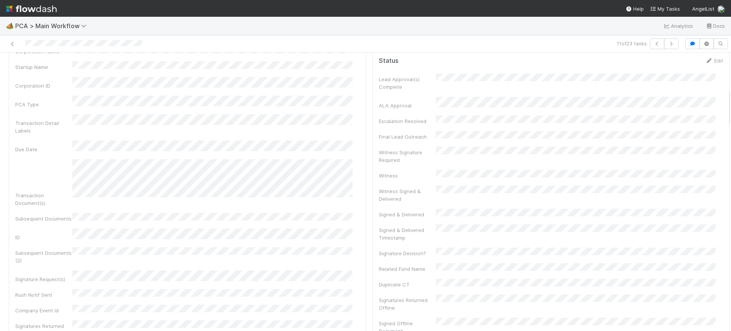
scroll to position [218, 0]
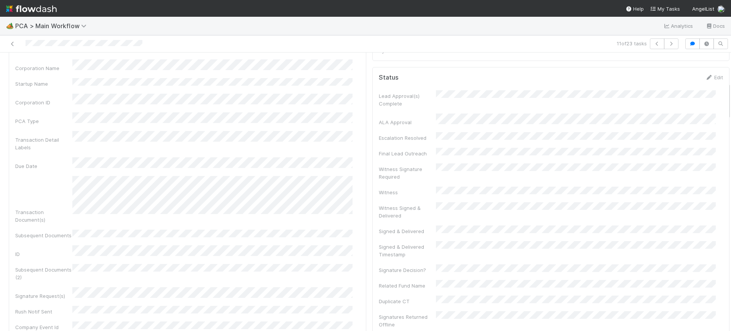
drag, startPoint x: 721, startPoint y: 57, endPoint x: 730, endPoint y: 87, distance: 31.1
click at [730, 87] on div "🏕️ PCA > Main Workflow Analytics Docs 11 of 23 tasks Finance Review - Backlog (…" at bounding box center [365, 174] width 731 height 314
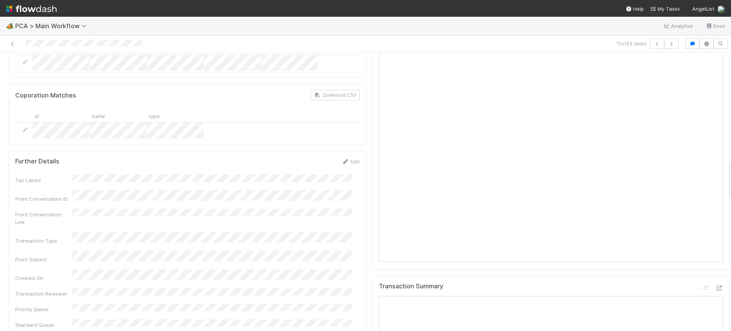
scroll to position [790, 0]
drag, startPoint x: 721, startPoint y: 88, endPoint x: 723, endPoint y: 165, distance: 77.6
click at [723, 165] on div "Finance Review - Backlog (Finance) [PERSON_NAME] Finish Move to Post-Close Ques…" at bounding box center [365, 192] width 731 height 278
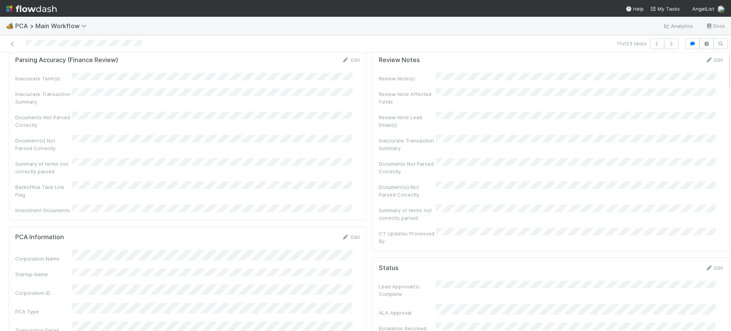
scroll to position [0, 0]
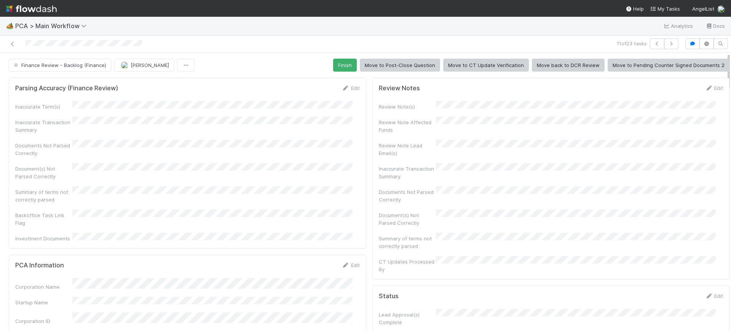
drag, startPoint x: 722, startPoint y: 176, endPoint x: 719, endPoint y: 24, distance: 152.2
click at [719, 24] on div "🏕️ PCA > Main Workflow Analytics Docs 11 of 23 tasks Finance Review - Backlog (…" at bounding box center [365, 174] width 731 height 314
click at [333, 61] on button "Finish" at bounding box center [345, 65] width 24 height 13
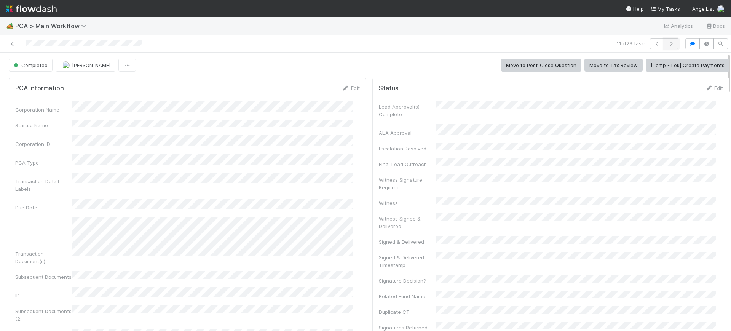
click at [667, 42] on button "button" at bounding box center [671, 43] width 14 height 11
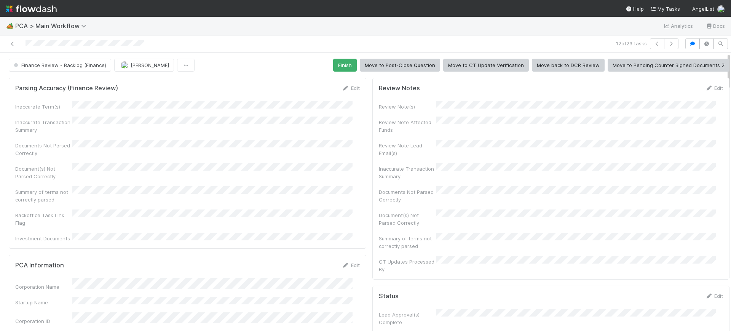
click at [536, 44] on div "12 of 23 tasks" at bounding box center [513, 43] width 338 height 11
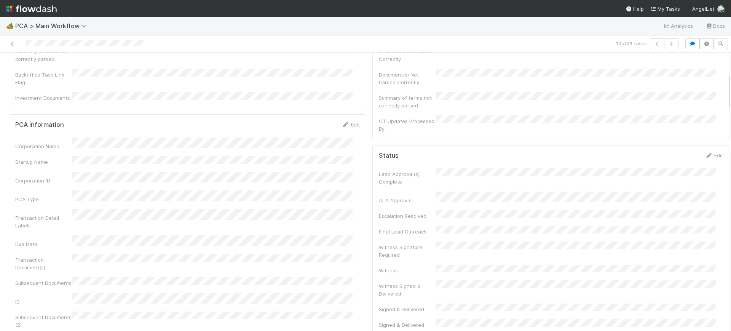
scroll to position [138, 0]
drag, startPoint x: 721, startPoint y: 63, endPoint x: 730, endPoint y: 82, distance: 20.6
click at [730, 82] on div "🏕️ PCA > Main Workflow Analytics Docs 12 of 23 tasks Finance Review - Backlog (…" at bounding box center [365, 174] width 731 height 314
click at [667, 43] on icon "button" at bounding box center [671, 43] width 8 height 5
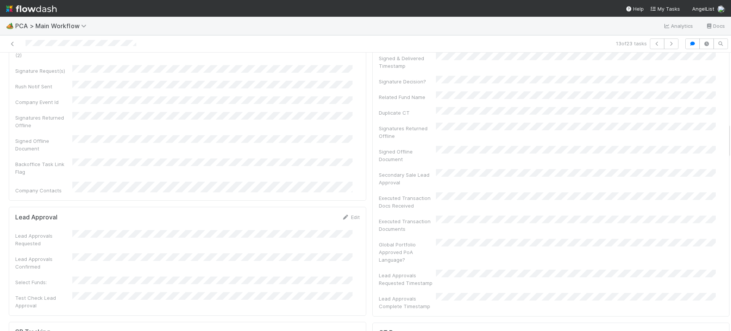
scroll to position [239, 0]
drag, startPoint x: 721, startPoint y: 58, endPoint x: 712, endPoint y: 86, distance: 29.2
click at [728, 88] on div "🏕️ PCA > Main Workflow Analytics Docs 13 of 23 tasks Finance Review - Backlog (…" at bounding box center [365, 174] width 731 height 314
click at [667, 44] on button "button" at bounding box center [671, 43] width 14 height 11
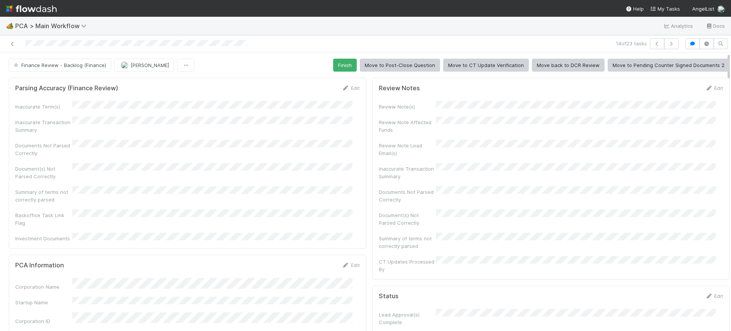
drag, startPoint x: 722, startPoint y: 69, endPoint x: 555, endPoint y: 73, distance: 166.7
click at [716, 39] on div "14 of 23 tasks Finance Review - Backlog (Finance) [PERSON_NAME] Finish Move to …" at bounding box center [365, 182] width 731 height 295
click at [338, 61] on button "Finish" at bounding box center [345, 65] width 24 height 13
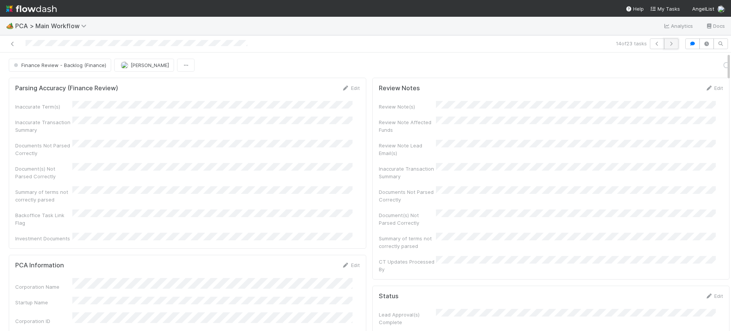
click at [667, 43] on icon "button" at bounding box center [671, 43] width 8 height 5
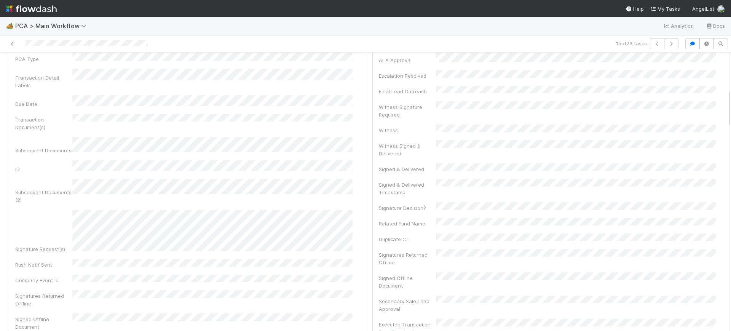
scroll to position [275, 0]
drag, startPoint x: 721, startPoint y: 73, endPoint x: 730, endPoint y: 110, distance: 38.5
click at [730, 110] on div "🏕️ PCA > Main Workflow Analytics Docs 15 of 23 tasks Finance Review - Backlog (…" at bounding box center [365, 174] width 731 height 314
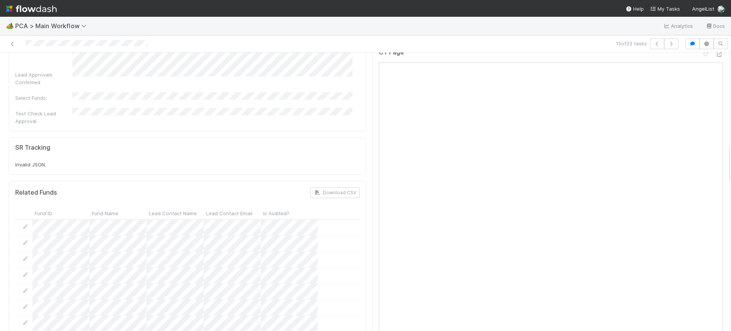
scroll to position [690, 0]
drag, startPoint x: 721, startPoint y: 96, endPoint x: 726, endPoint y: 153, distance: 56.6
click at [726, 153] on div "🏕️ PCA > Main Workflow Analytics Docs 15 of 23 tasks Finance Review - Backlog (…" at bounding box center [365, 174] width 731 height 314
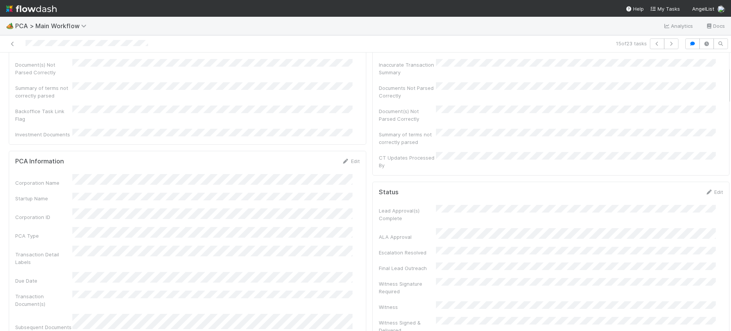
scroll to position [0, 0]
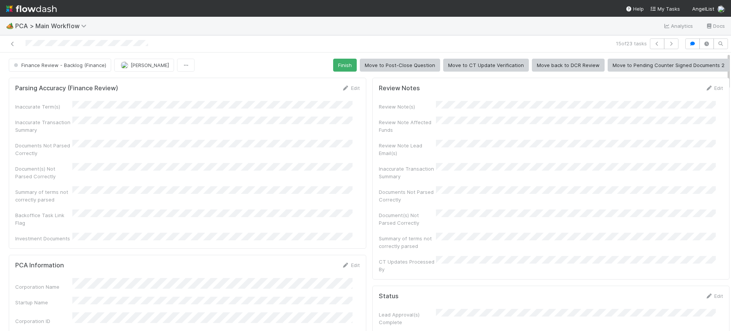
drag, startPoint x: 721, startPoint y: 164, endPoint x: 726, endPoint y: 17, distance: 146.6
click at [726, 17] on div "🏕️ PCA > Main Workflow Analytics Docs 15 of 23 tasks Finance Review - Backlog (…" at bounding box center [365, 174] width 731 height 314
click at [333, 68] on button "Finish" at bounding box center [345, 65] width 24 height 13
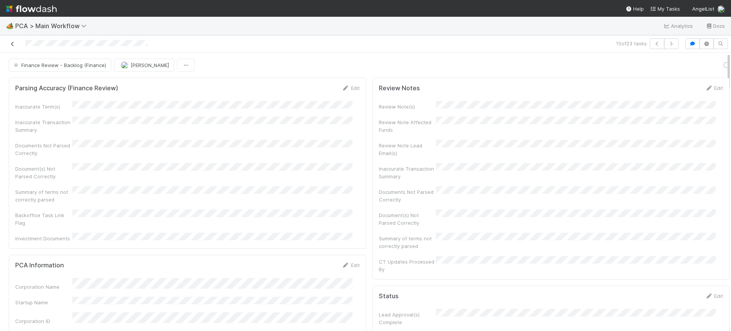
click at [11, 45] on icon at bounding box center [13, 43] width 8 height 5
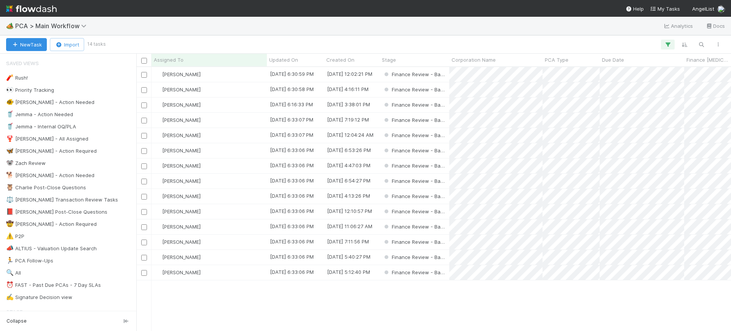
scroll to position [256, 587]
click at [319, 72] on div "[DATE] 6:30:59 PM" at bounding box center [295, 74] width 57 height 15
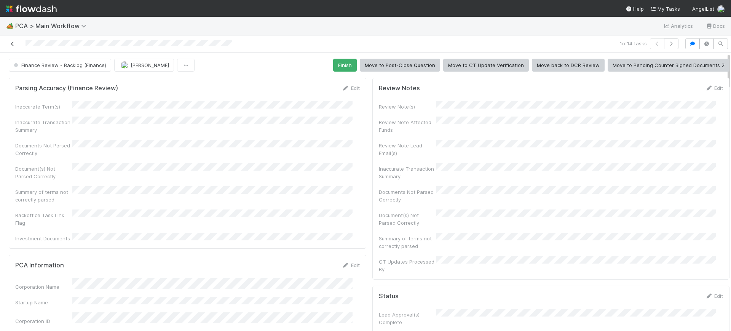
click at [11, 41] on icon at bounding box center [13, 43] width 8 height 5
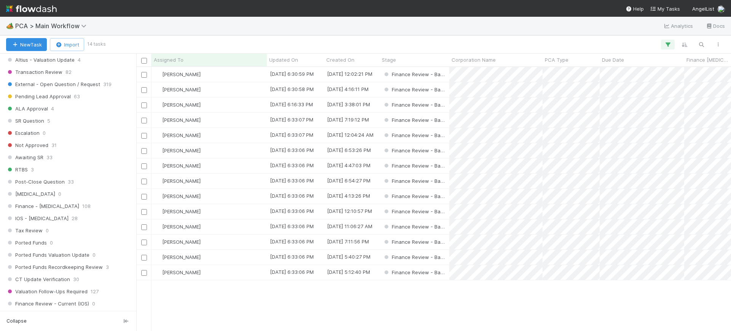
scroll to position [481, 0]
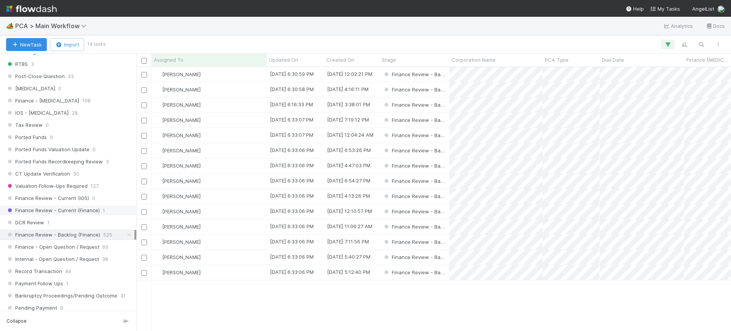
click at [94, 209] on span "Finance Review - Current (Finance)" at bounding box center [53, 210] width 94 height 10
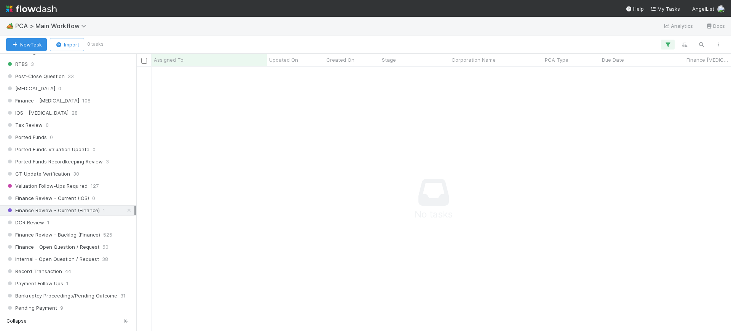
scroll to position [249, 580]
click at [669, 47] on icon "button" at bounding box center [668, 44] width 8 height 7
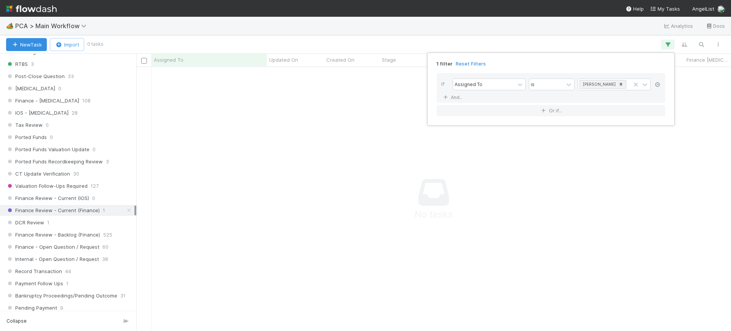
click at [656, 85] on icon at bounding box center [657, 84] width 8 height 5
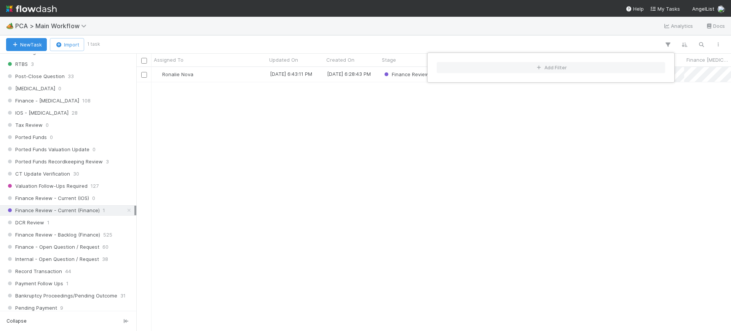
scroll to position [256, 587]
click at [212, 73] on div "Add Filter" at bounding box center [365, 165] width 731 height 331
click at [209, 72] on div "Ronalie Nova" at bounding box center [208, 74] width 115 height 15
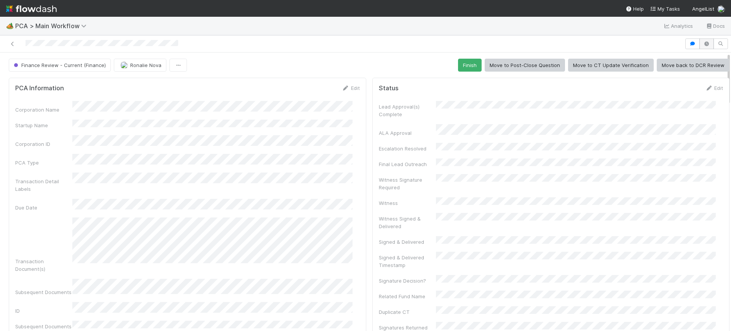
drag, startPoint x: 721, startPoint y: 84, endPoint x: 702, endPoint y: 39, distance: 48.8
click at [702, 39] on div "Finance Review - Current (Finance) Ronalie Nova Finish Move to Post-Close Quest…" at bounding box center [365, 182] width 731 height 295
click at [91, 64] on span "Finance Review - Current (Finance)" at bounding box center [59, 65] width 94 height 6
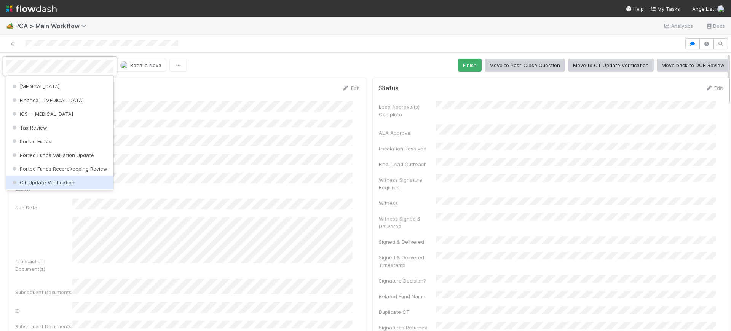
scroll to position [237, 0]
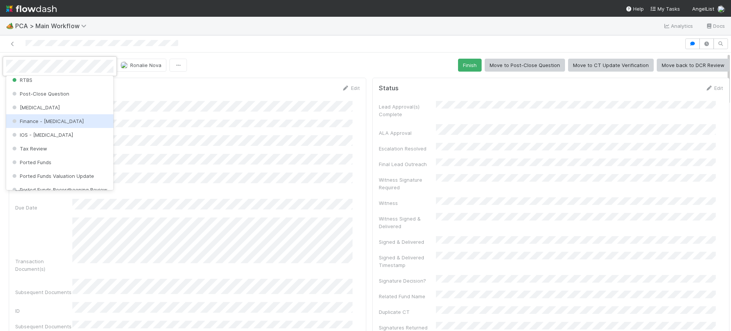
click at [68, 127] on div "Finance - [MEDICAL_DATA]" at bounding box center [59, 121] width 107 height 14
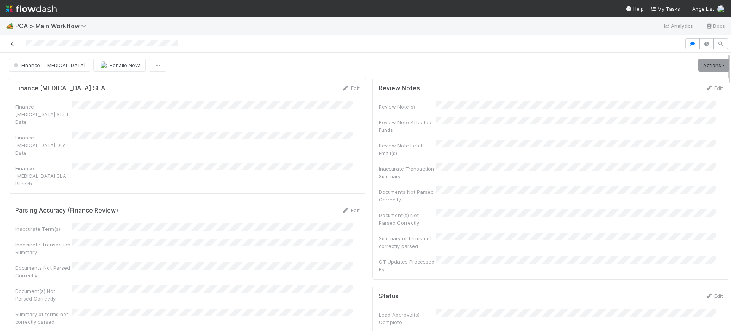
click at [13, 42] on icon at bounding box center [13, 43] width 8 height 5
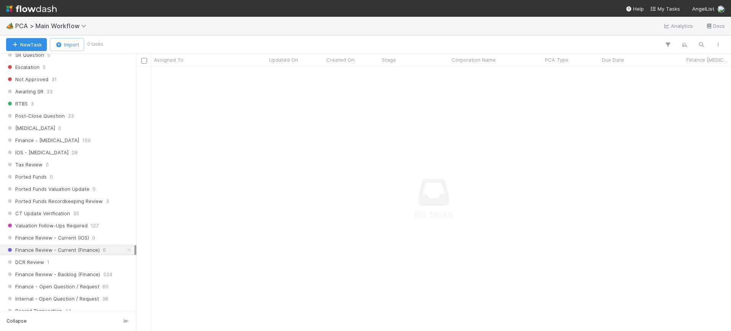
scroll to position [444, 0]
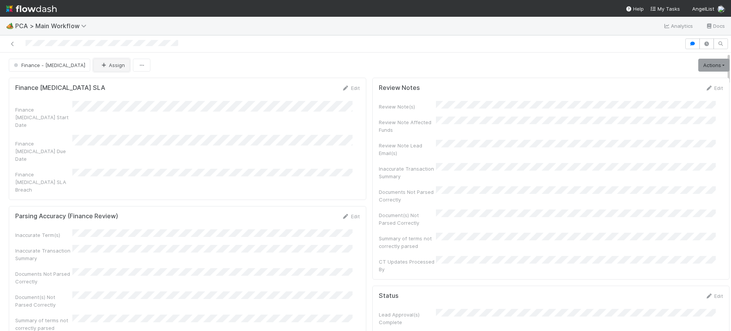
click at [93, 62] on button "Assign" at bounding box center [111, 65] width 37 height 13
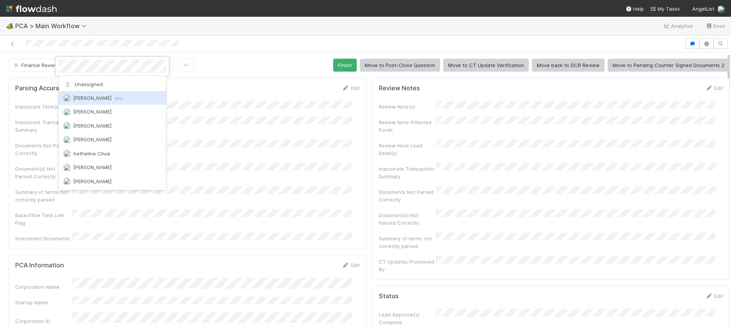
click at [88, 95] on span "Conor Queenan you" at bounding box center [98, 98] width 50 height 6
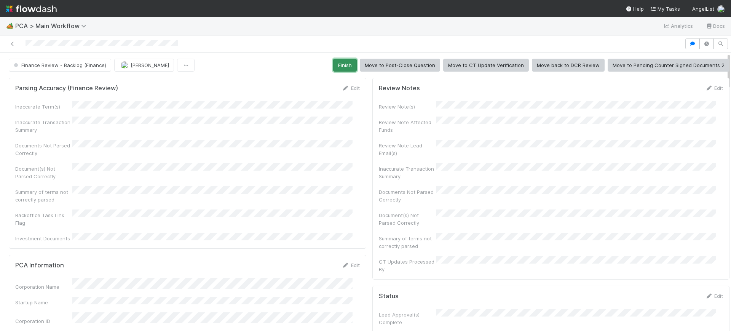
click at [338, 65] on button "Finish" at bounding box center [345, 65] width 24 height 13
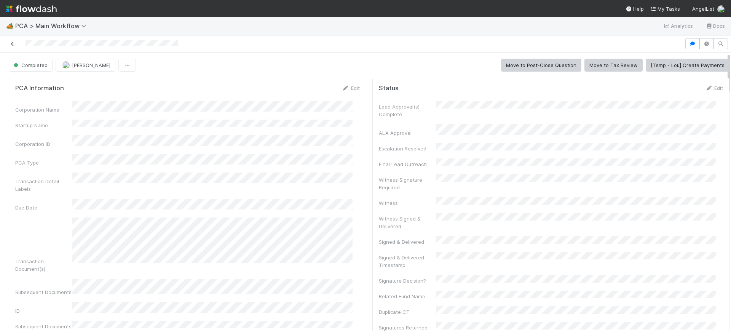
click at [13, 45] on icon at bounding box center [13, 43] width 8 height 5
